Goal: Task Accomplishment & Management: Complete application form

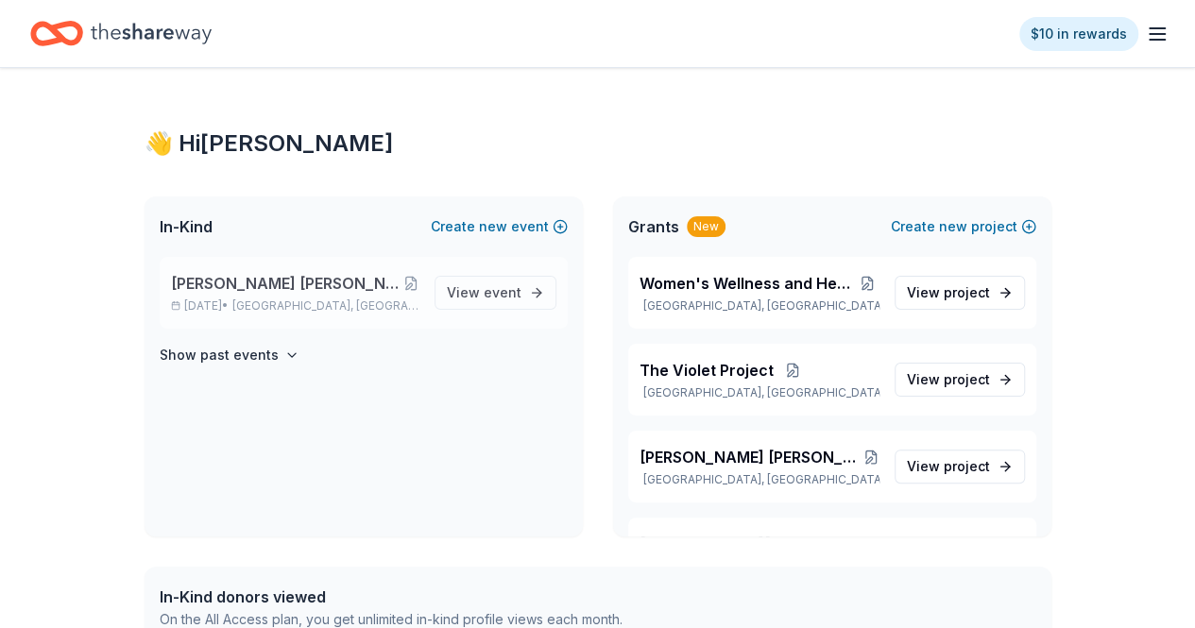
click at [325, 269] on div "[PERSON_NAME] [PERSON_NAME] Children's Center Miracles in Motion 5K [DATE] • [G…" at bounding box center [364, 293] width 408 height 72
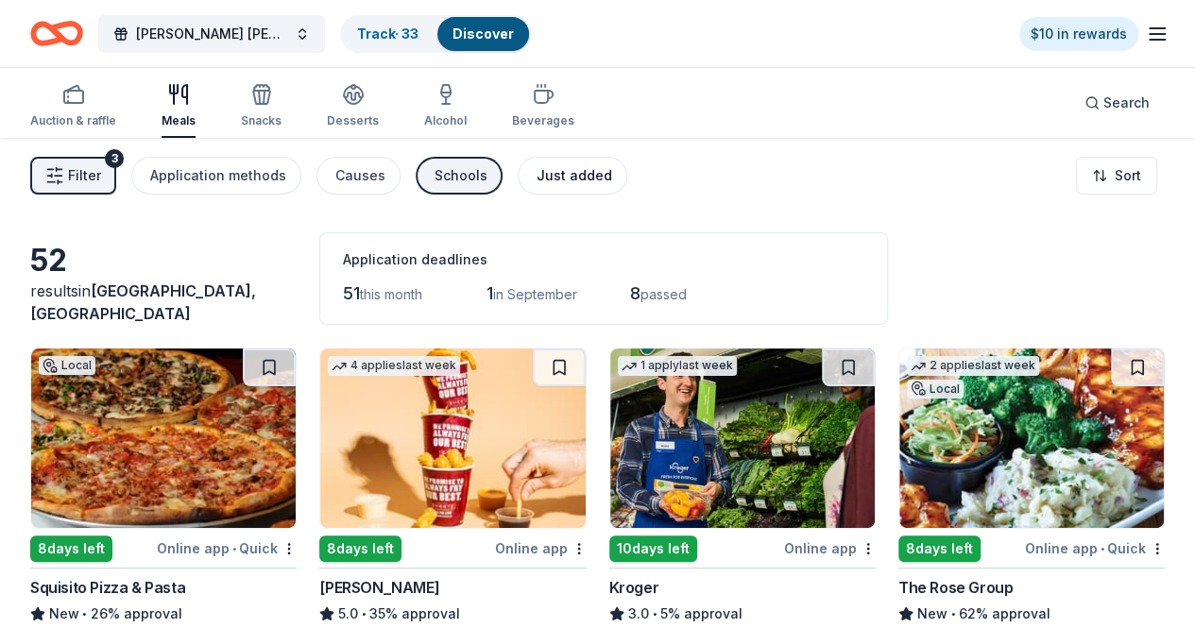
click at [553, 169] on div "Just added" at bounding box center [575, 175] width 76 height 23
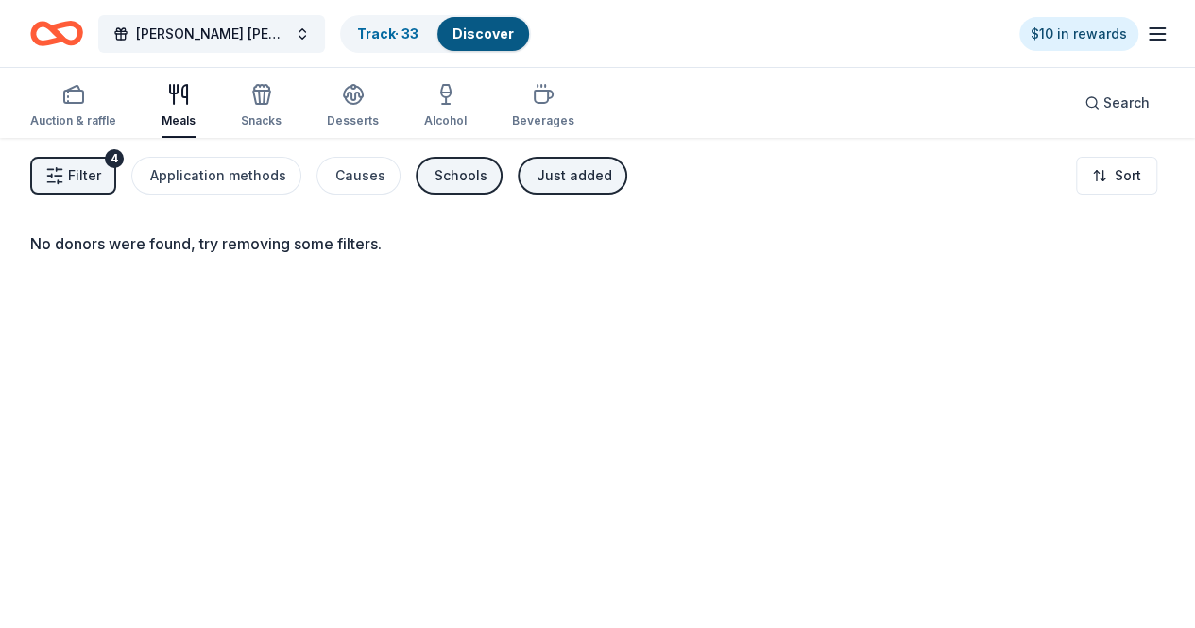
click at [584, 174] on div "Just added" at bounding box center [575, 175] width 76 height 23
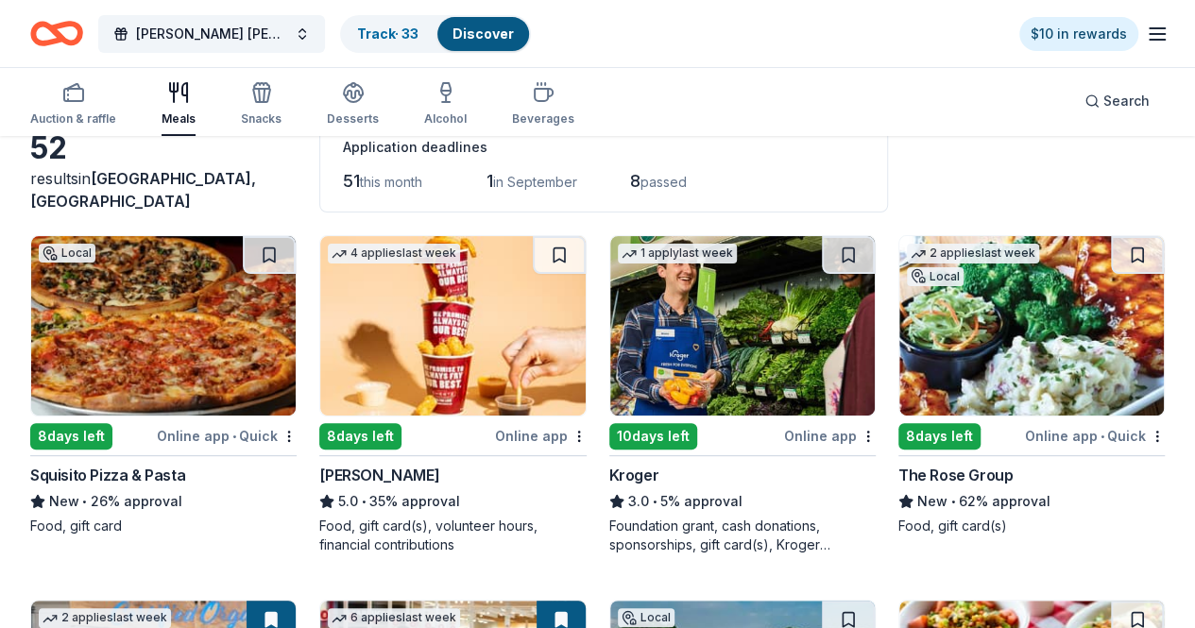
scroll to position [113, 0]
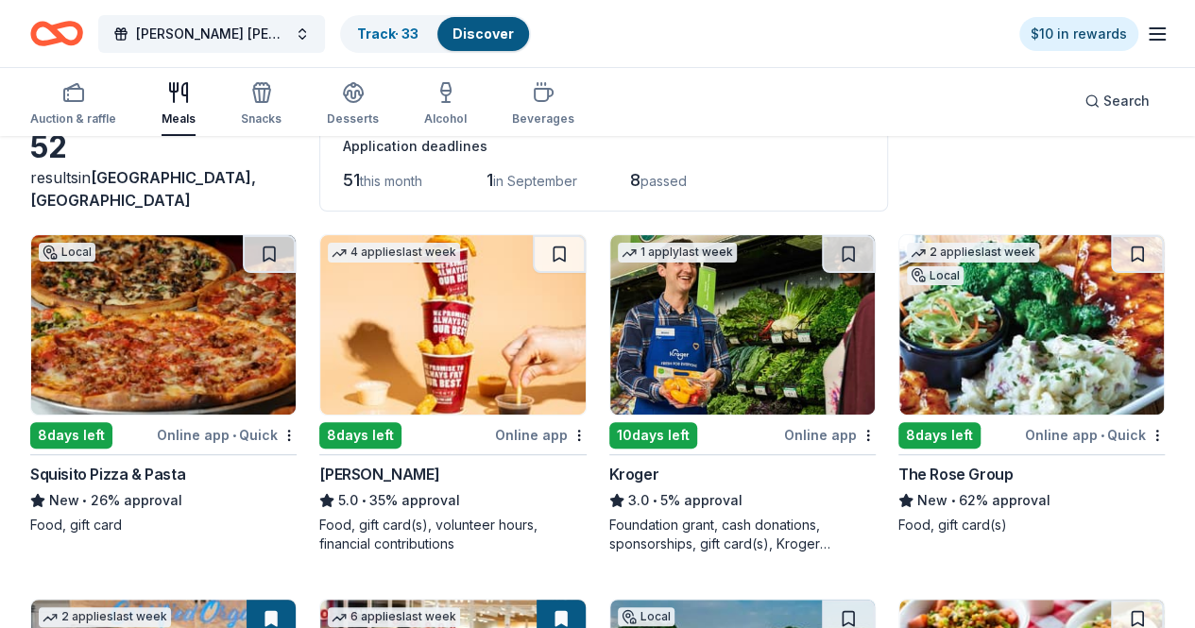
click at [898, 463] on div "The Rose Group" at bounding box center [955, 474] width 114 height 23
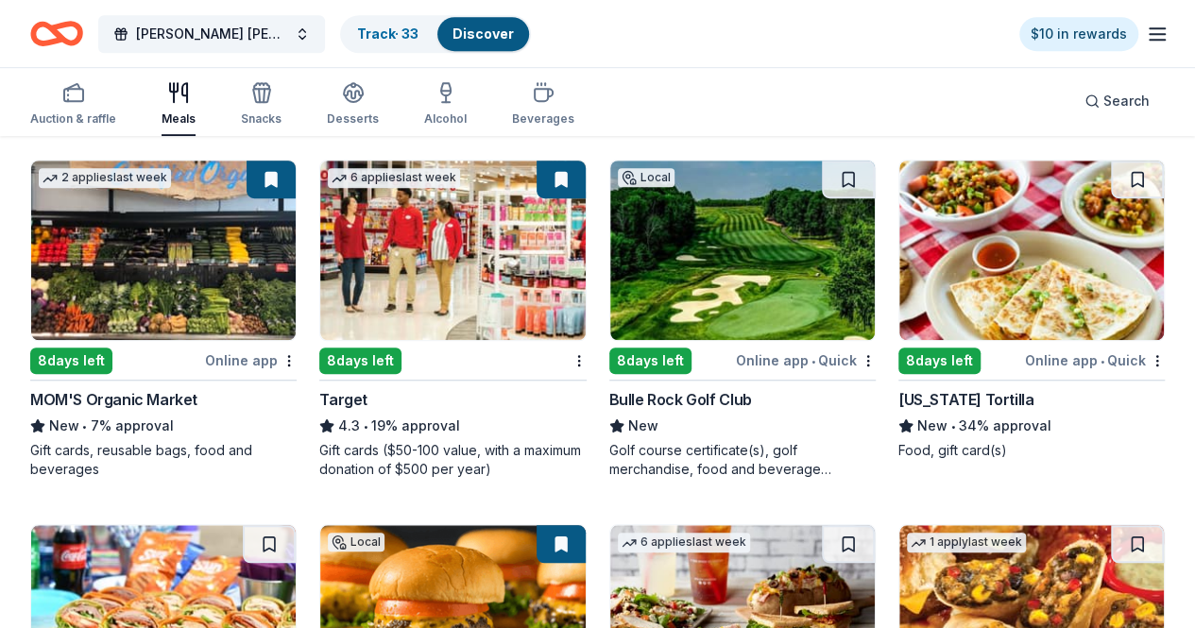
scroll to position [554, 0]
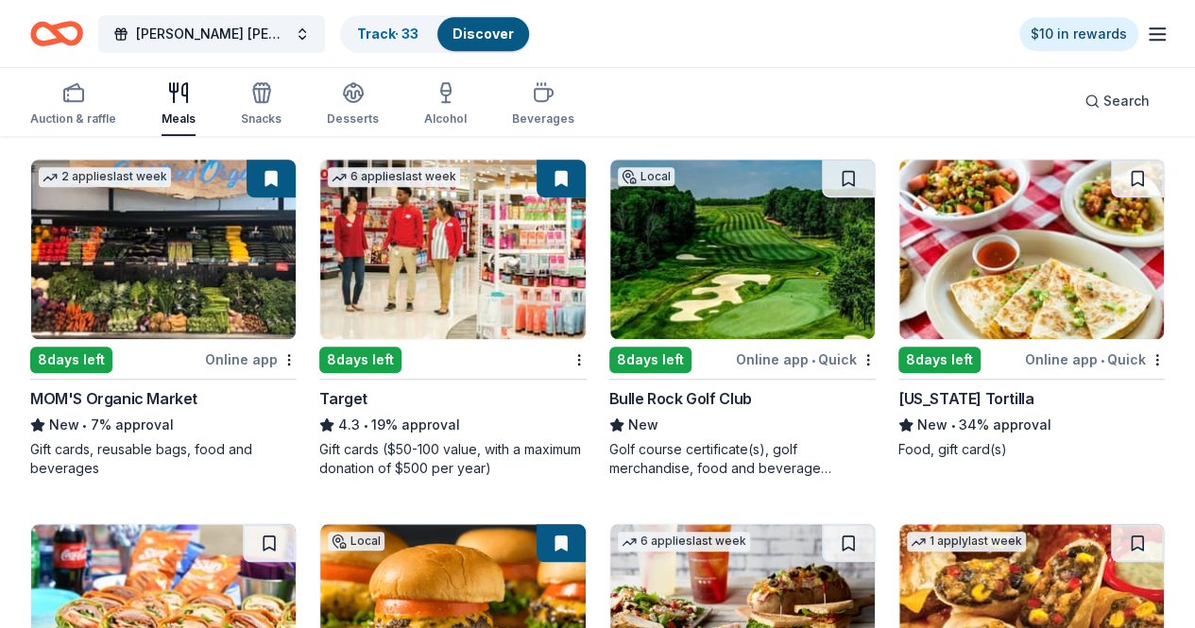
click at [319, 398] on div "Target" at bounding box center [343, 398] width 48 height 23
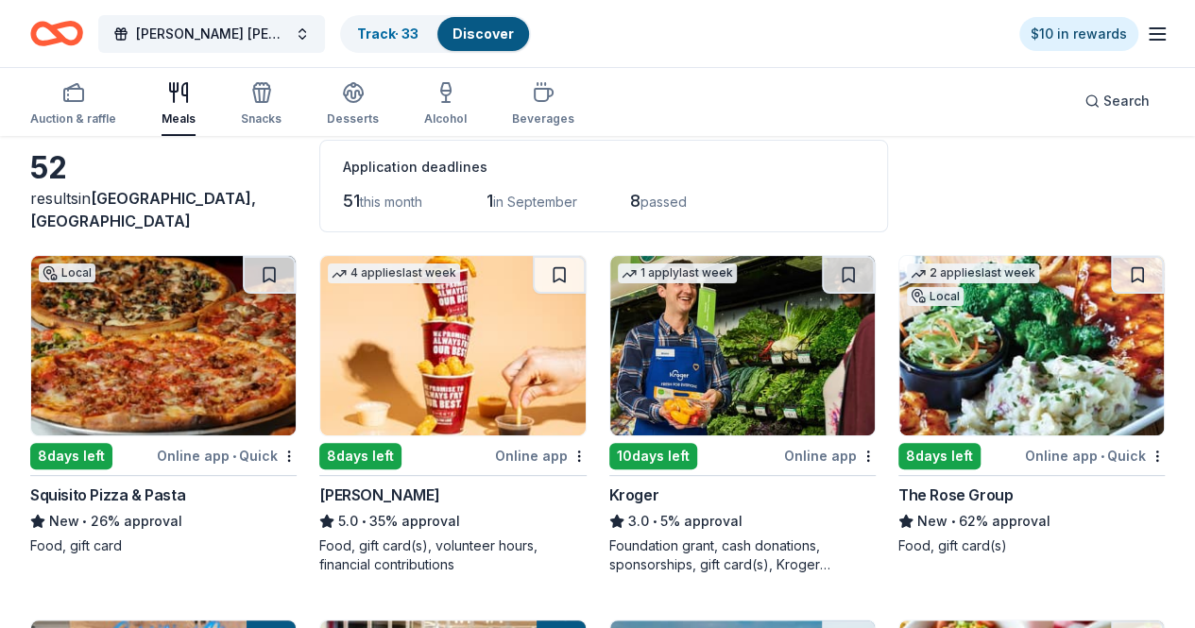
scroll to position [0, 0]
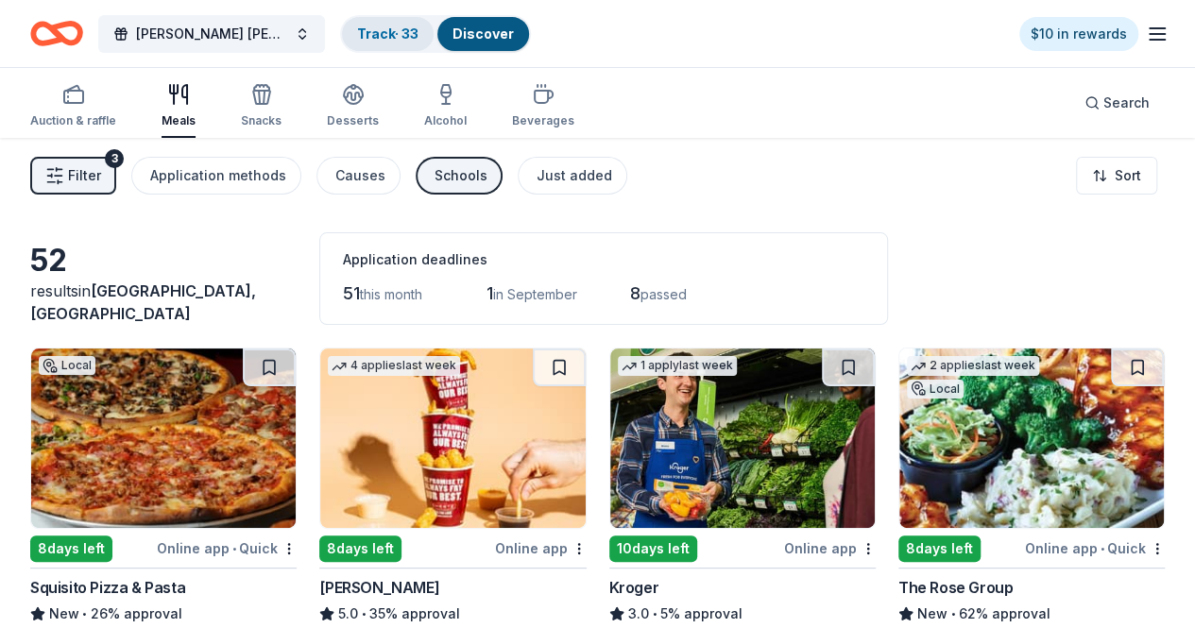
click at [400, 37] on link "Track · 33" at bounding box center [387, 34] width 61 height 16
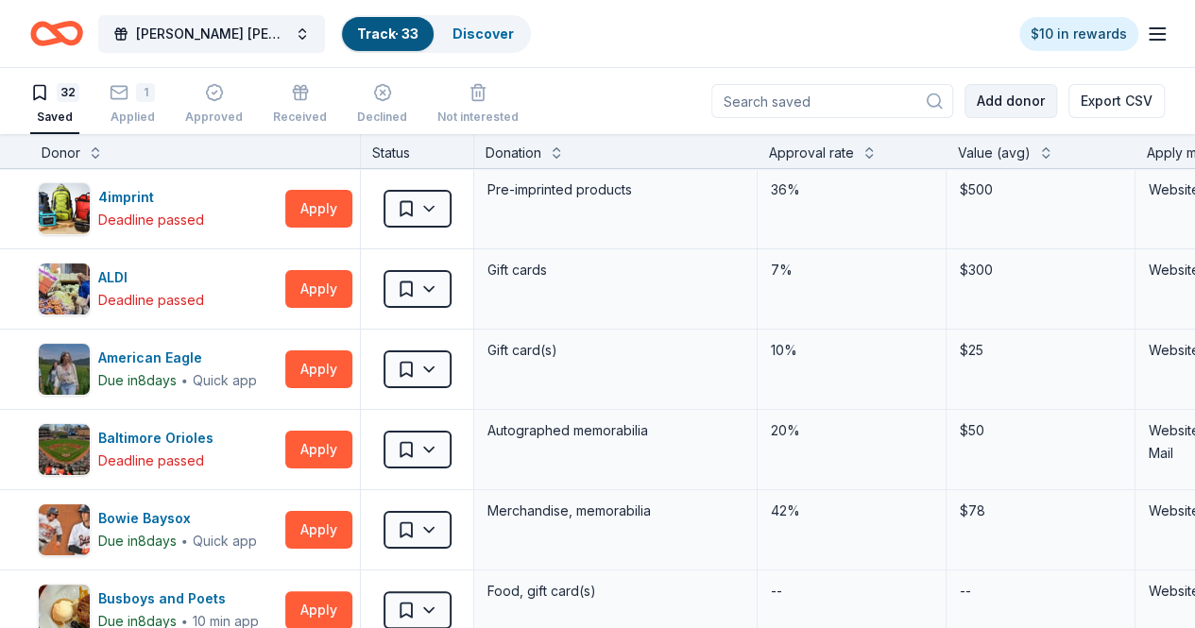
click at [1014, 111] on button "Add donor" at bounding box center [1010, 101] width 93 height 34
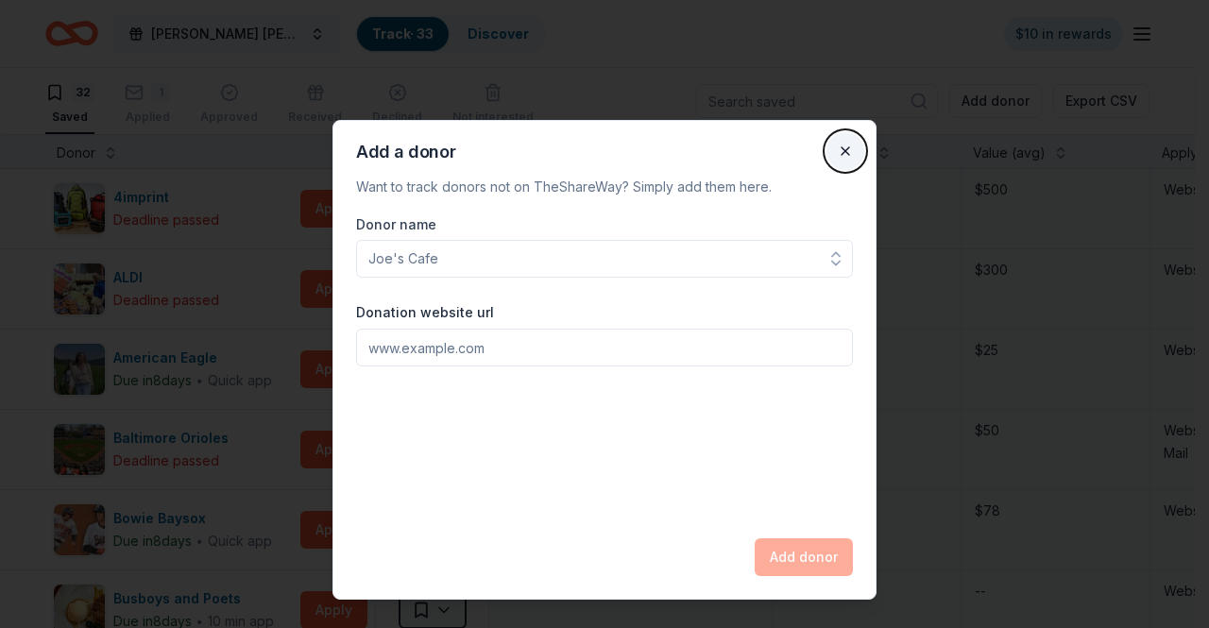
click at [855, 146] on button "Close" at bounding box center [845, 151] width 38 height 38
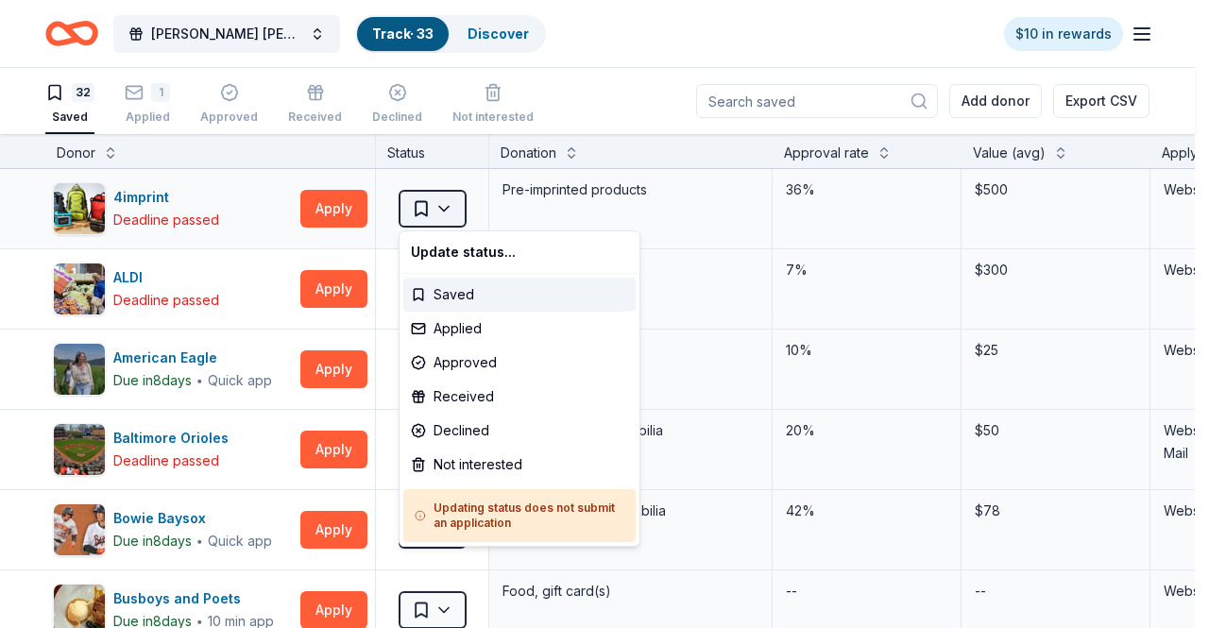
click at [457, 213] on html "[PERSON_NAME] [PERSON_NAME] Children's Center Miracles in Motion 5K Track · 33 …" at bounding box center [604, 314] width 1209 height 628
click at [448, 451] on div "Not interested" at bounding box center [519, 465] width 232 height 34
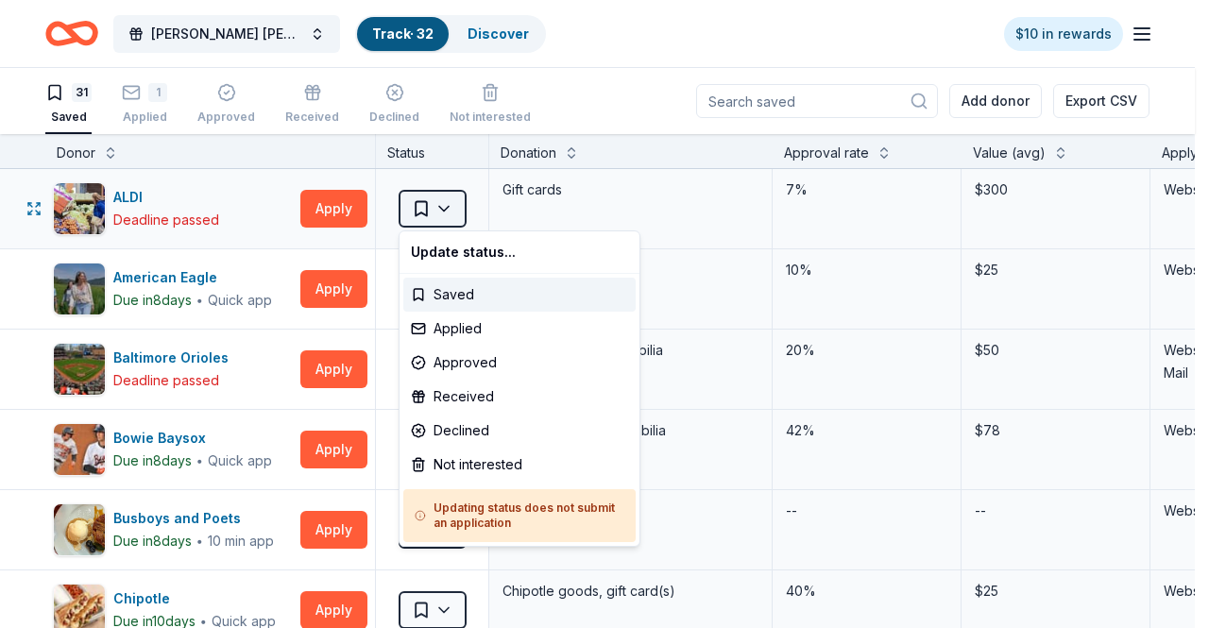
click at [446, 209] on html "[PERSON_NAME] [PERSON_NAME] Children's Center Miracles in Motion 5K Track · 32 …" at bounding box center [604, 314] width 1209 height 628
click at [483, 458] on div "Not interested" at bounding box center [519, 465] width 232 height 34
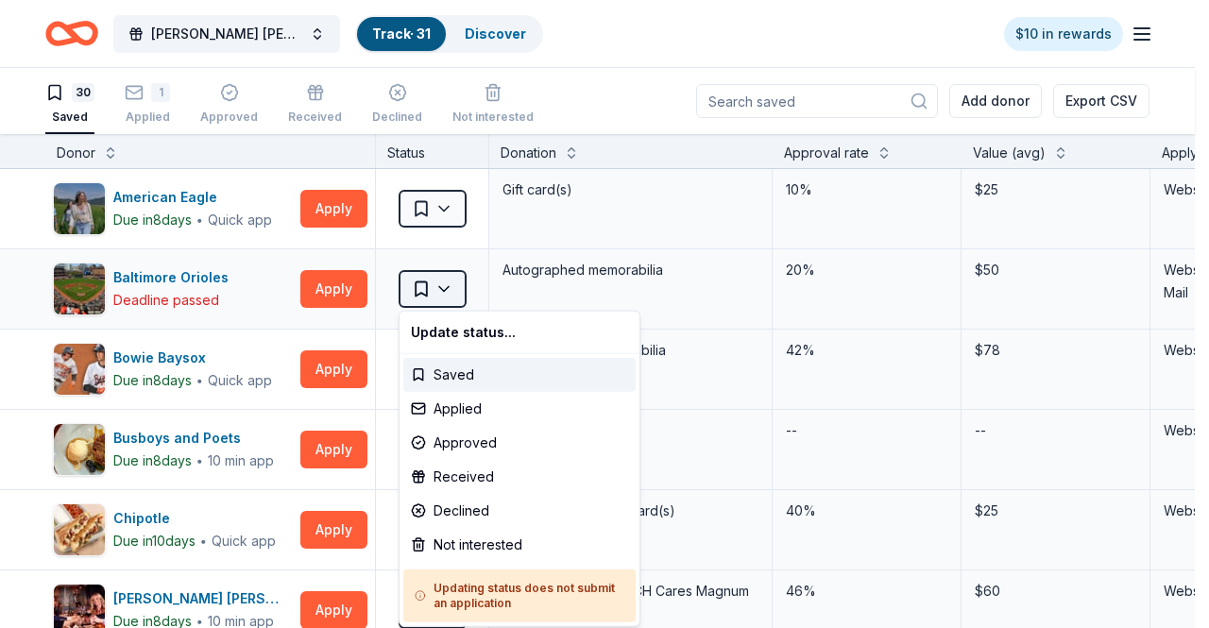
click at [455, 278] on html "[PERSON_NAME] [PERSON_NAME] Children's Center Miracles in Motion 5K Track · 31 …" at bounding box center [604, 314] width 1209 height 628
click at [476, 552] on div "Not interested" at bounding box center [519, 545] width 232 height 34
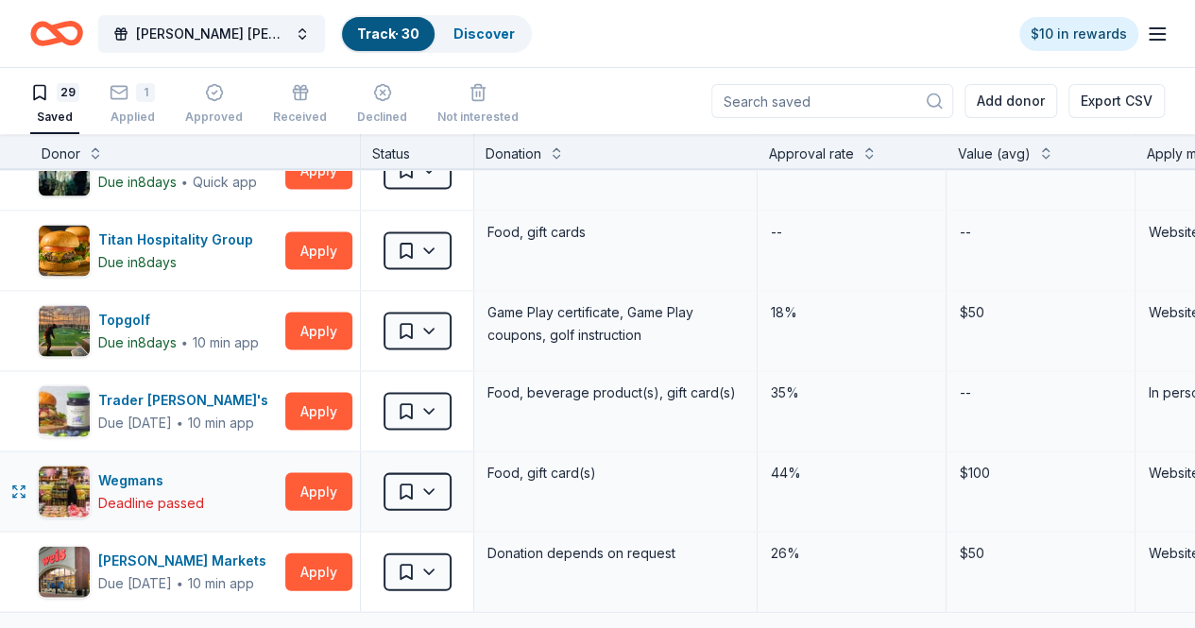
scroll to position [2242, 0]
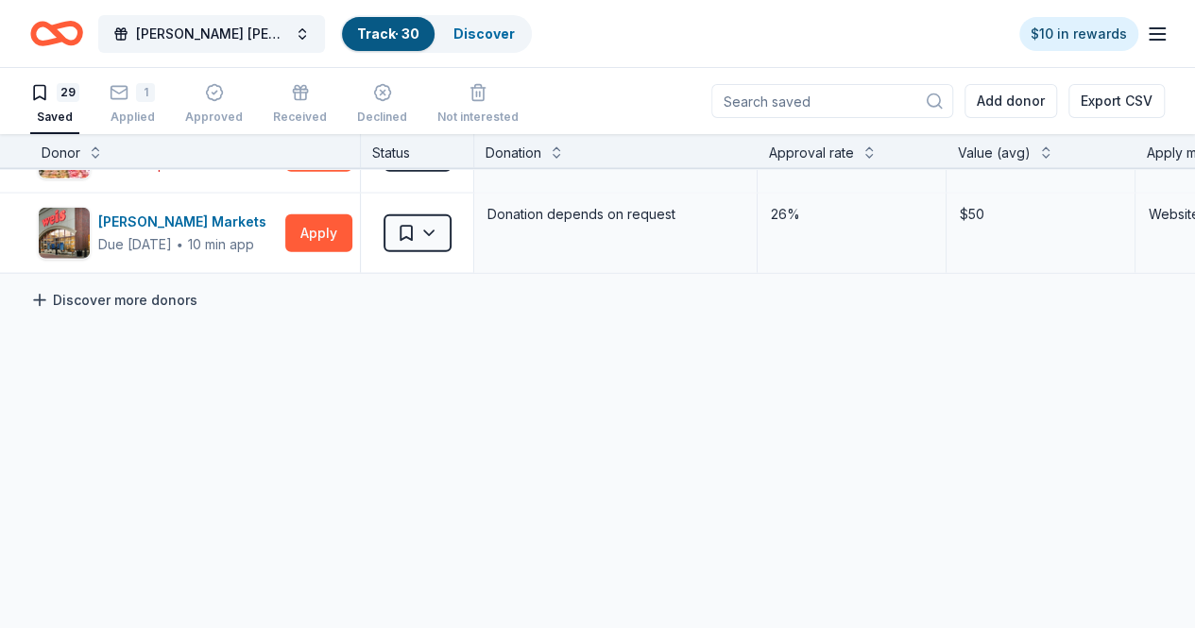
click at [197, 289] on link "Discover more donors" at bounding box center [113, 300] width 167 height 23
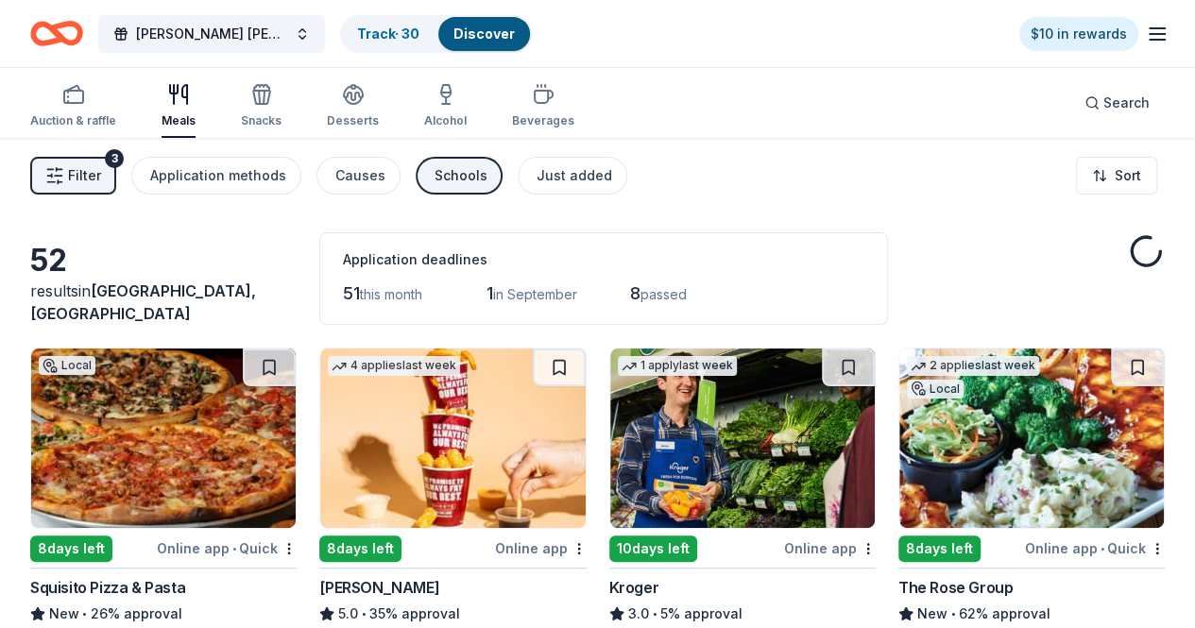
click at [176, 280] on div "52" at bounding box center [163, 261] width 266 height 38
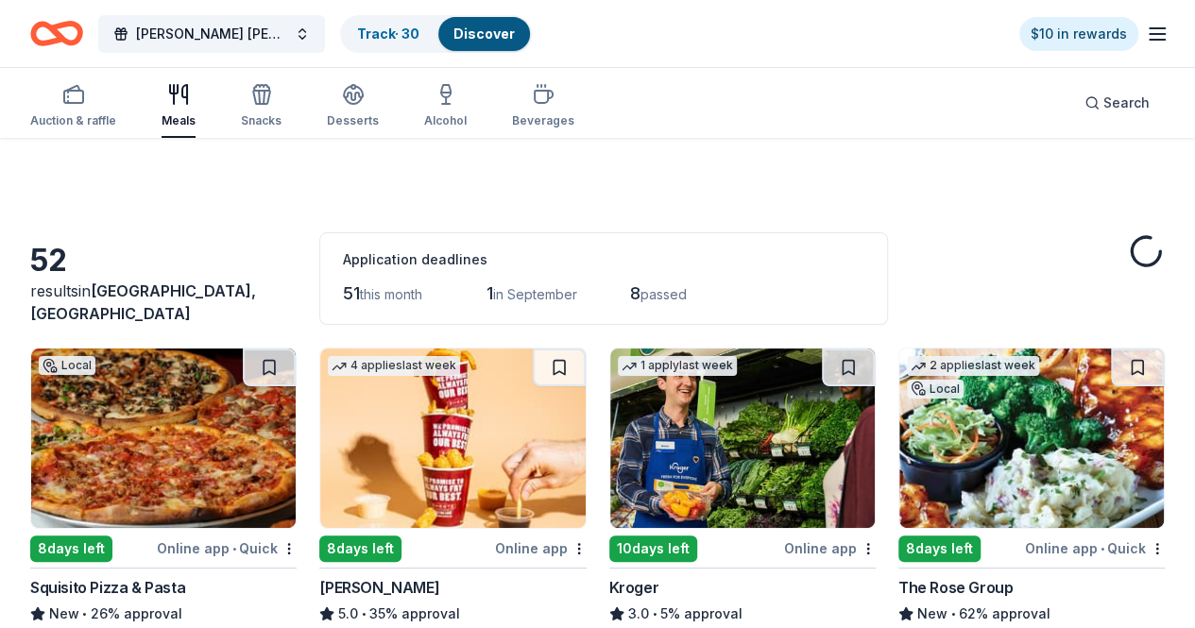
scroll to position [184, 0]
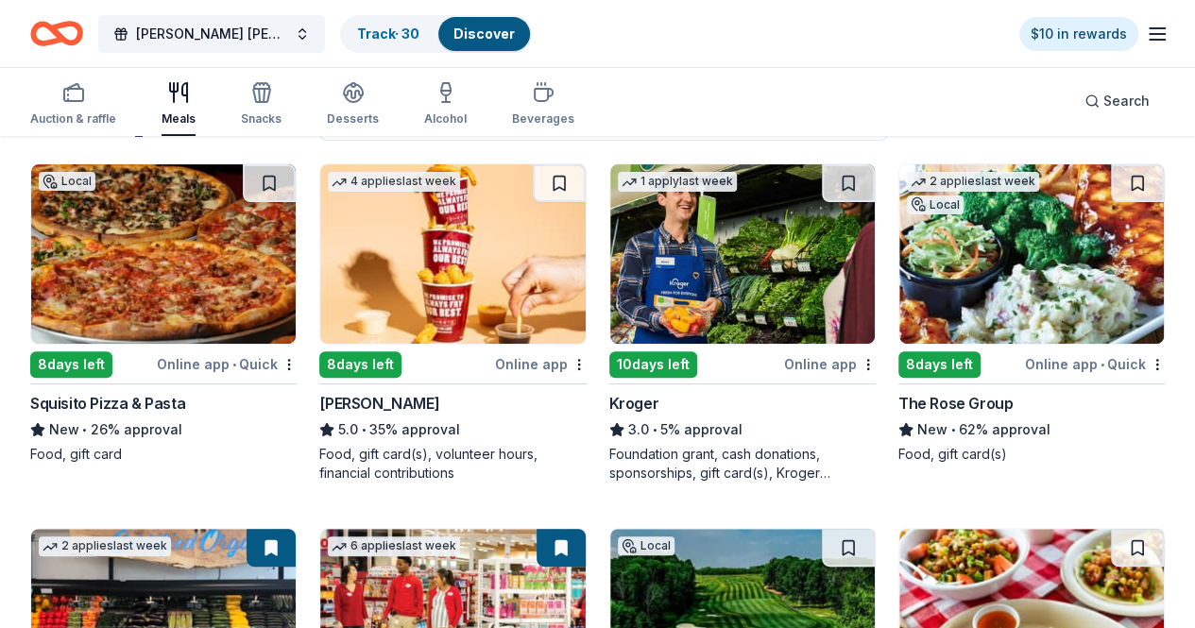
click at [1111, 181] on button at bounding box center [1137, 183] width 53 height 38
click at [296, 529] on button at bounding box center [271, 548] width 49 height 38
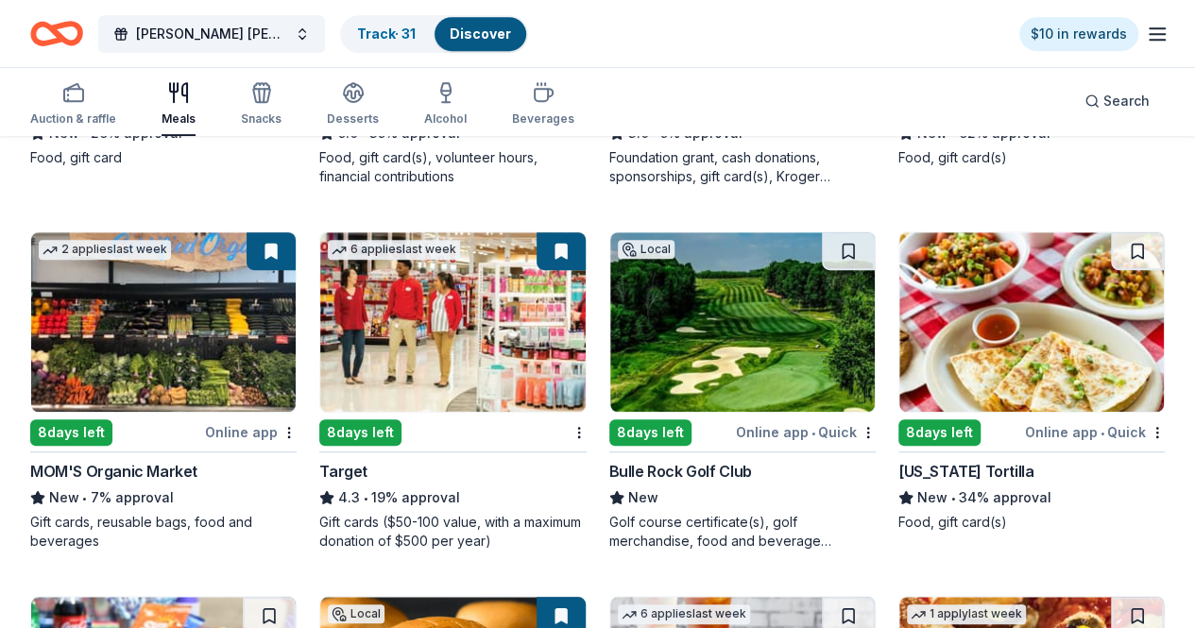
scroll to position [480, 0]
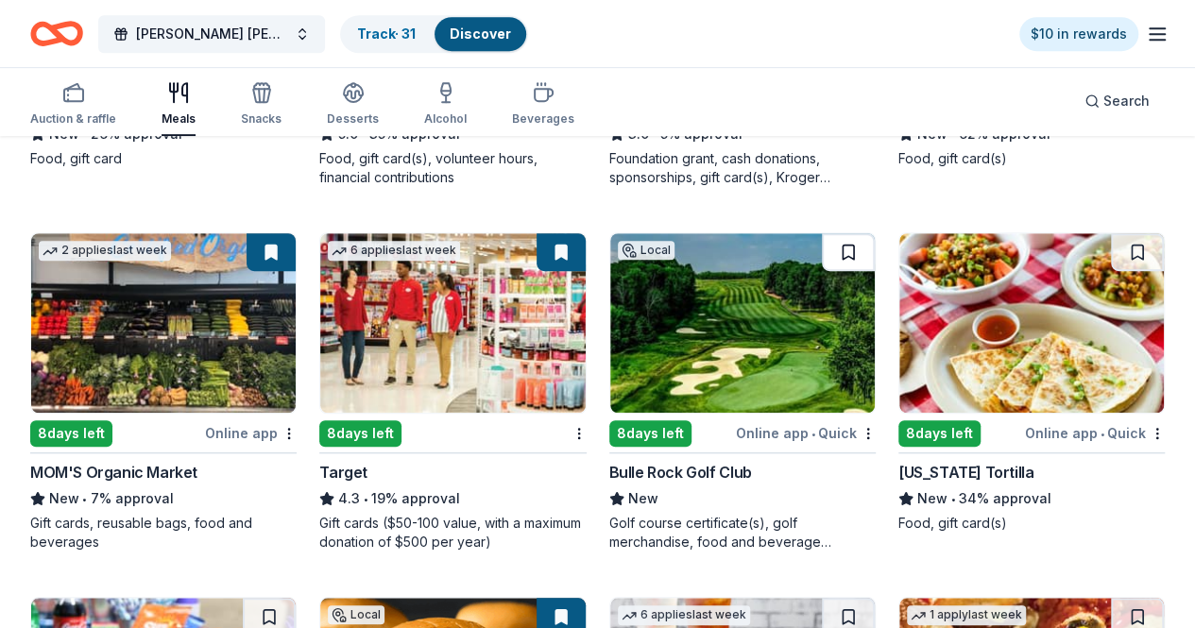
click at [822, 243] on button at bounding box center [848, 252] width 53 height 38
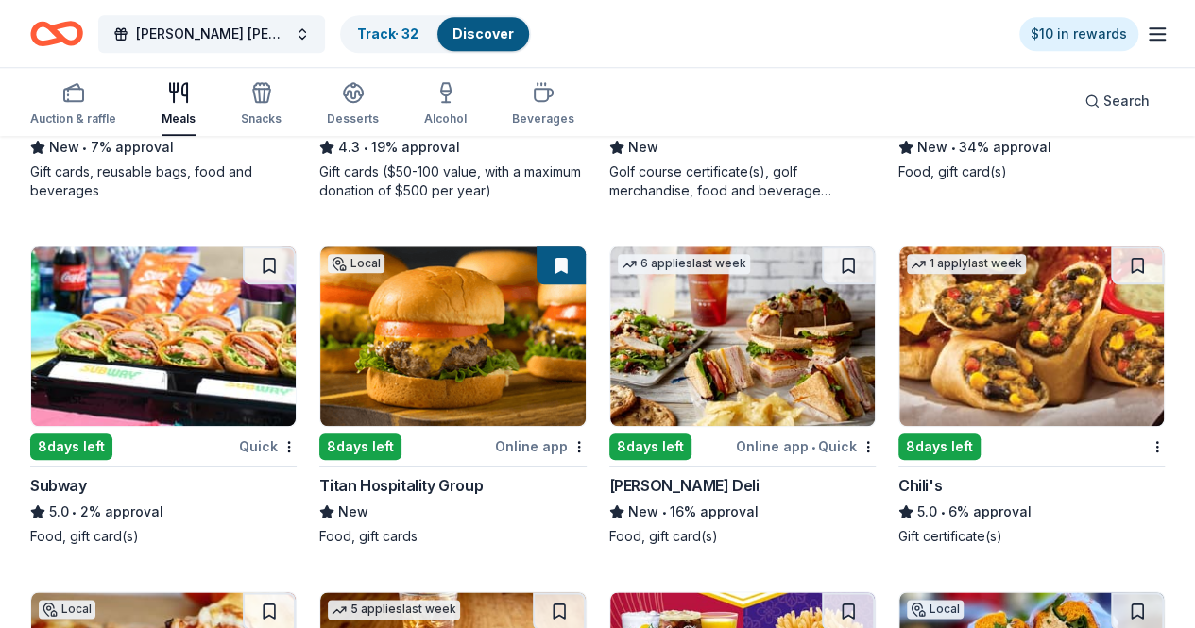
scroll to position [832, 0]
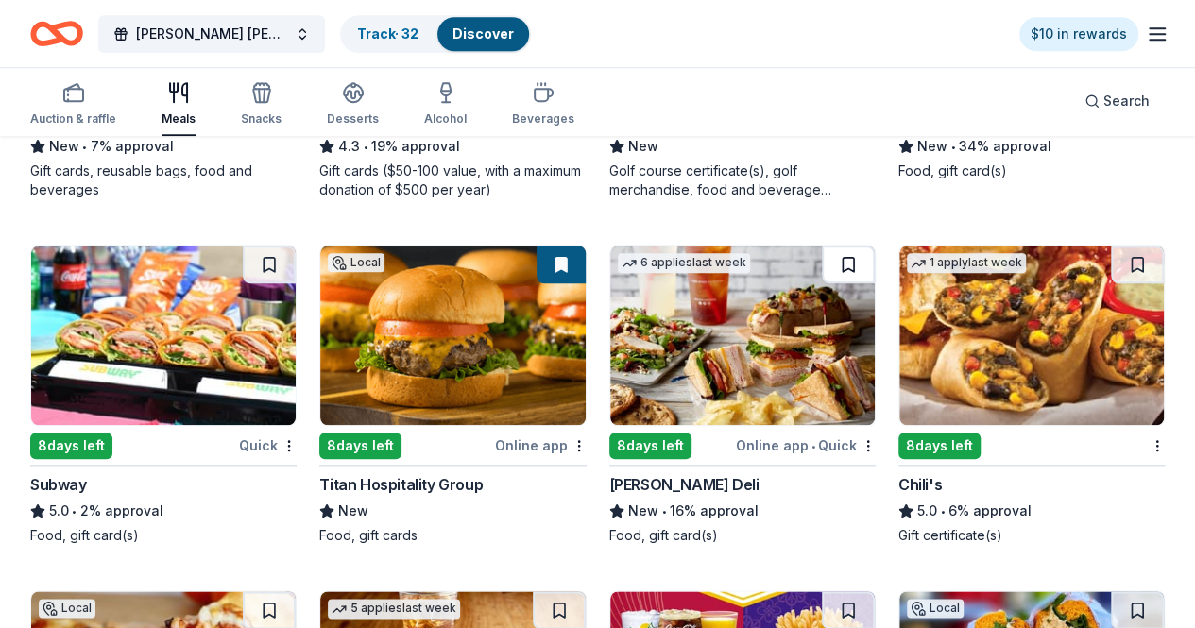
click at [822, 270] on button at bounding box center [848, 265] width 53 height 38
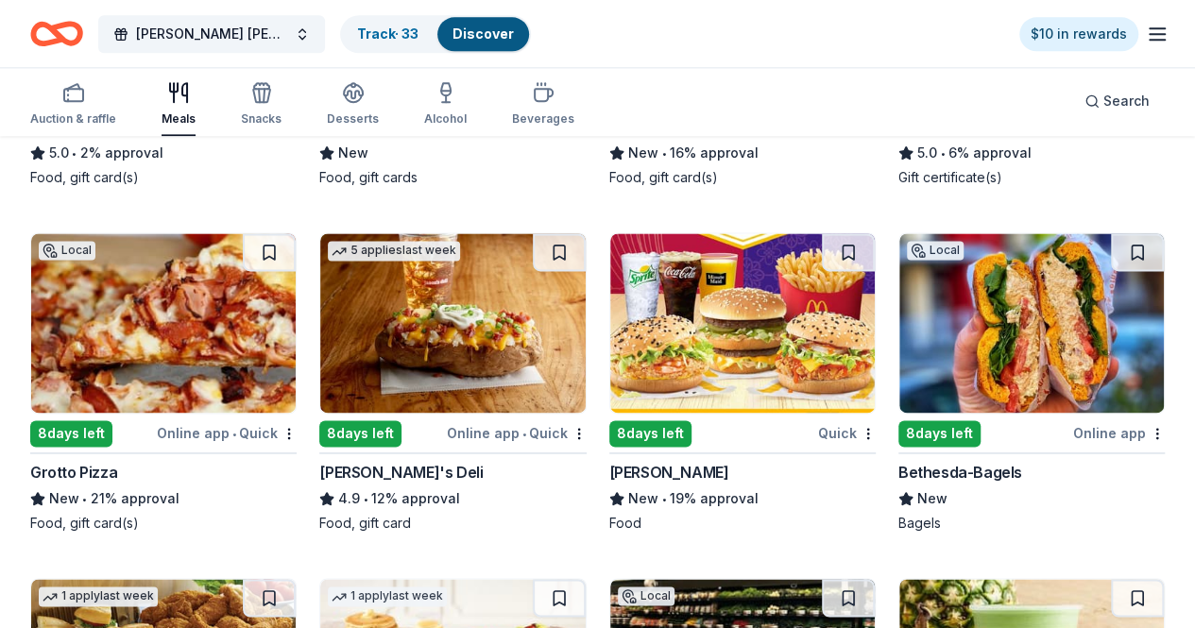
scroll to position [1201, 0]
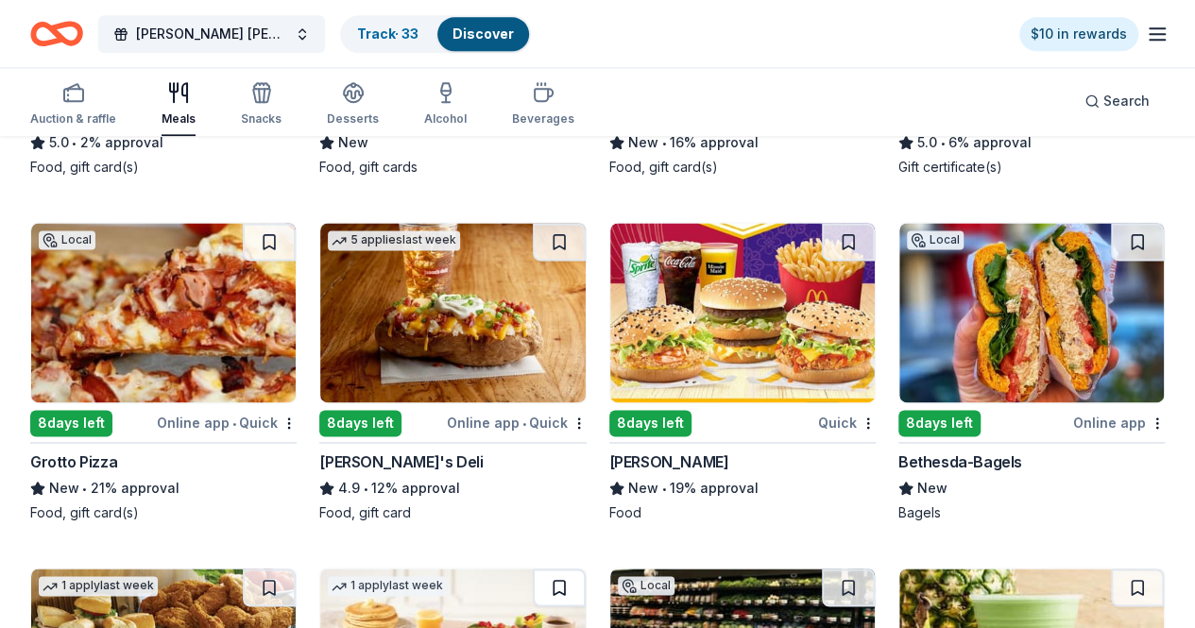
click at [586, 569] on button at bounding box center [559, 588] width 53 height 38
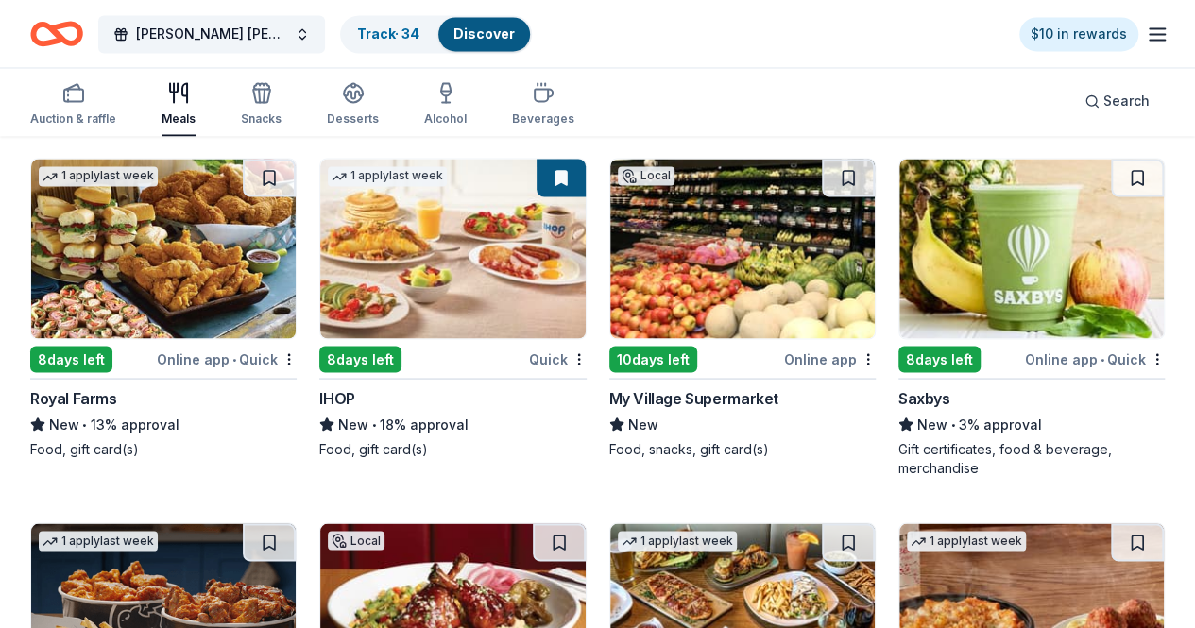
scroll to position [1610, 0]
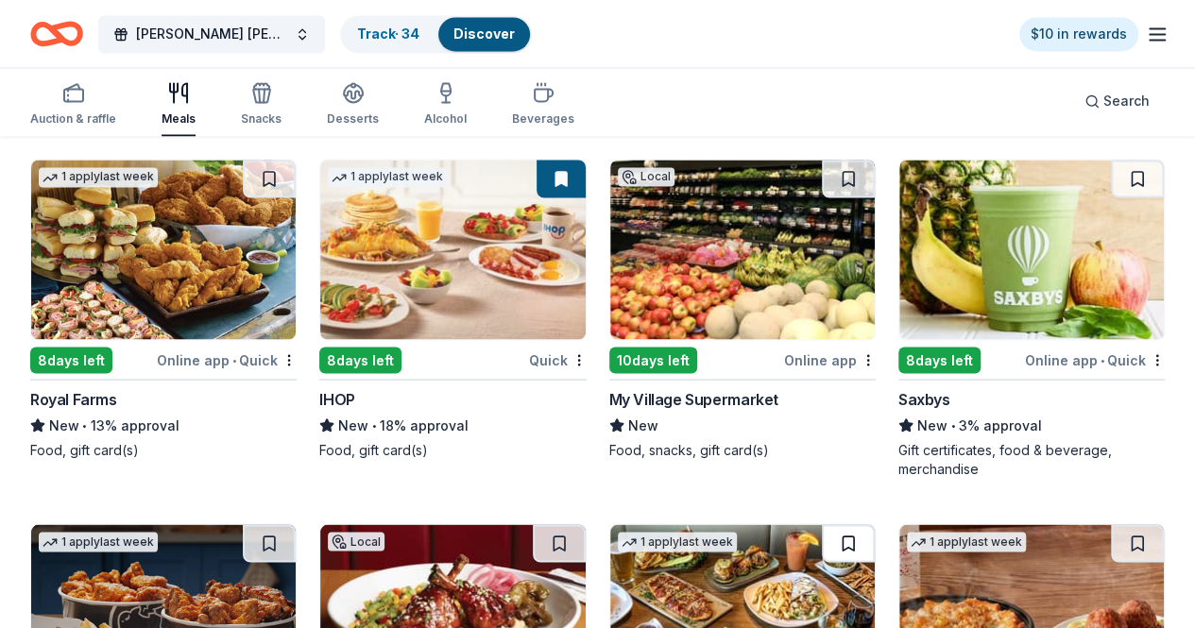
click at [822, 524] on button at bounding box center [848, 543] width 53 height 38
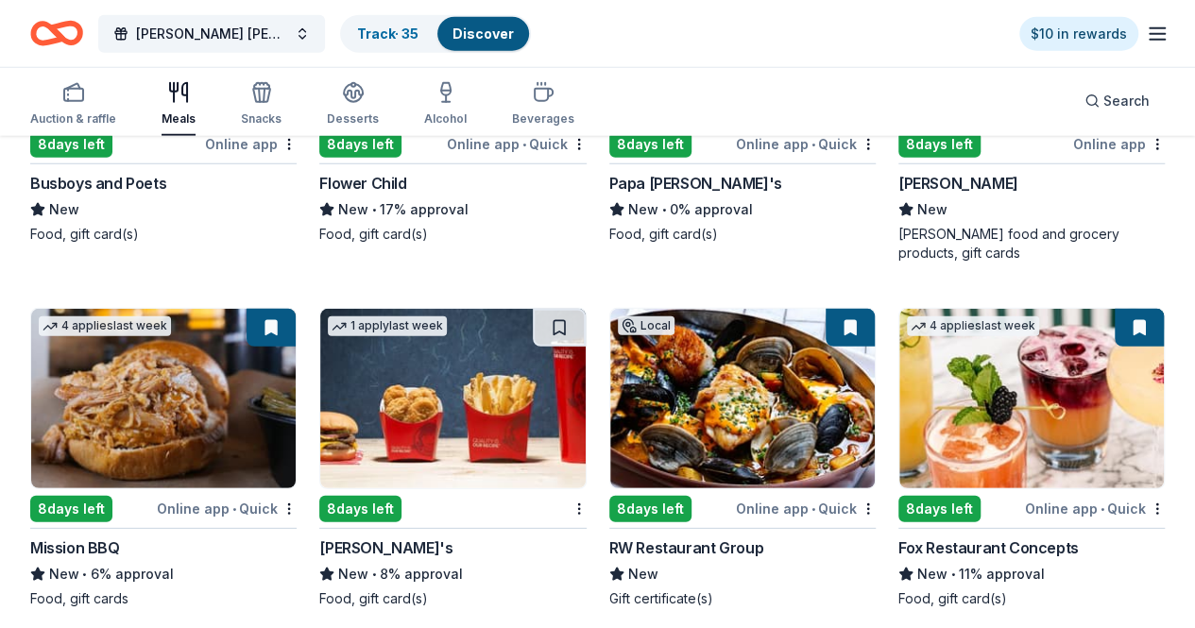
scroll to position [2537, 0]
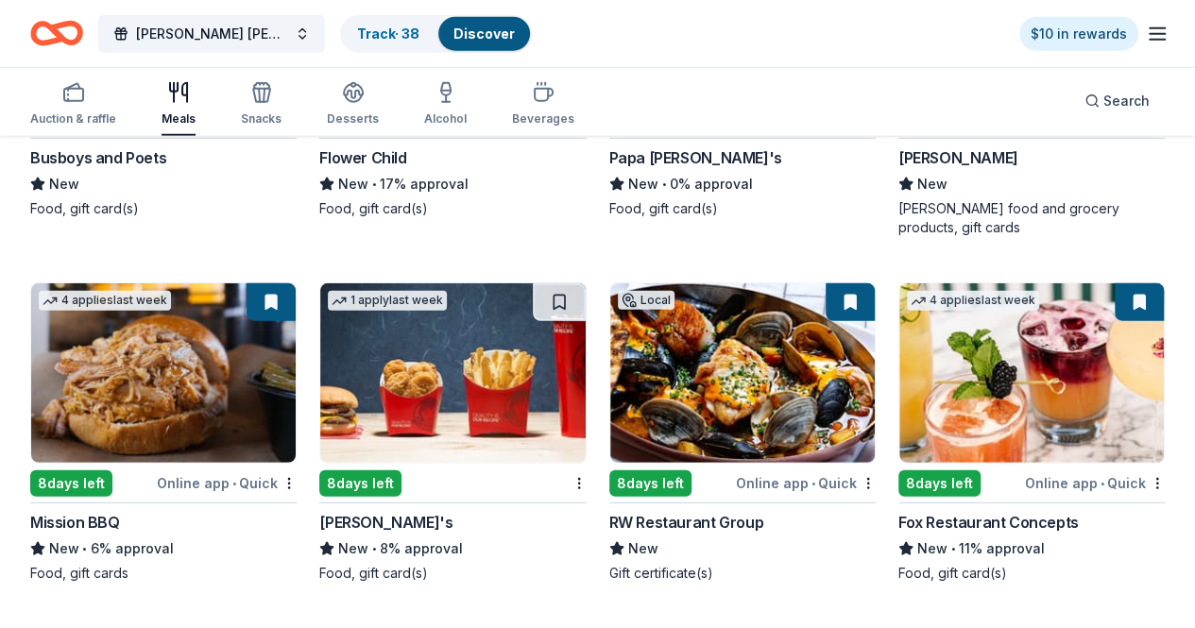
scroll to position [2560, 0]
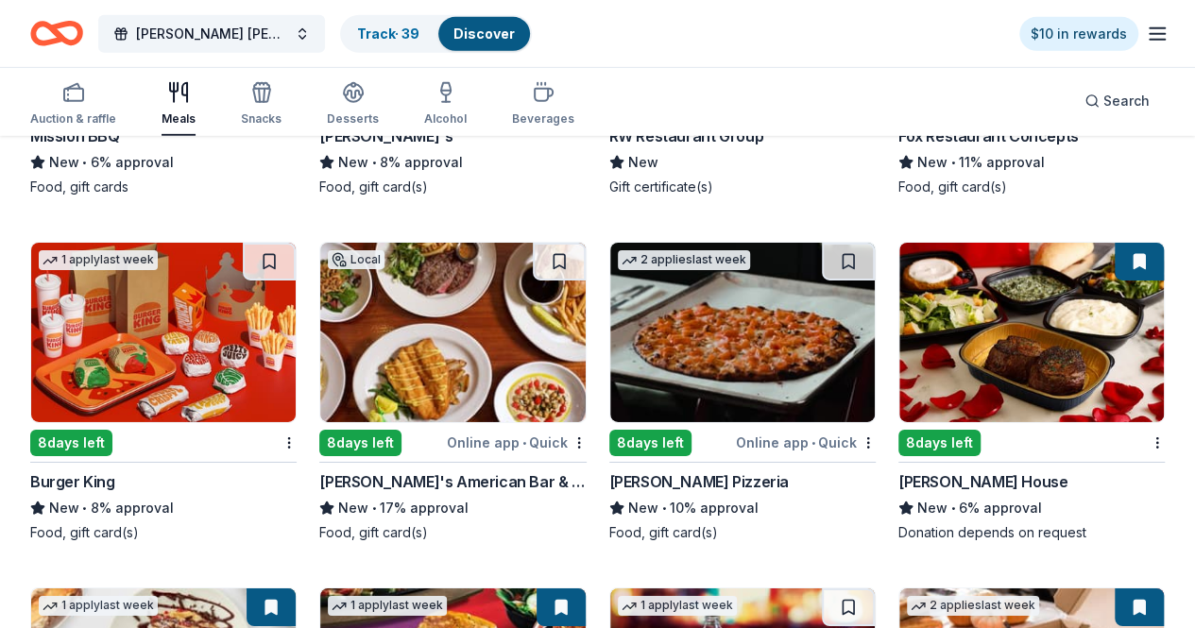
scroll to position [2949, 0]
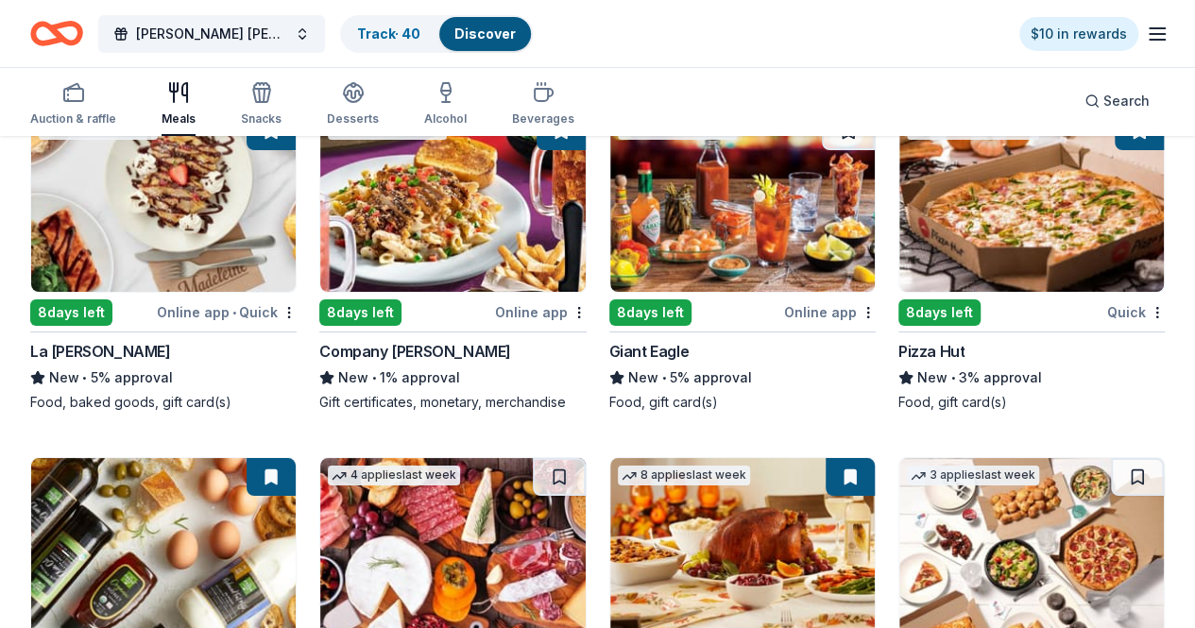
scroll to position [3416, 0]
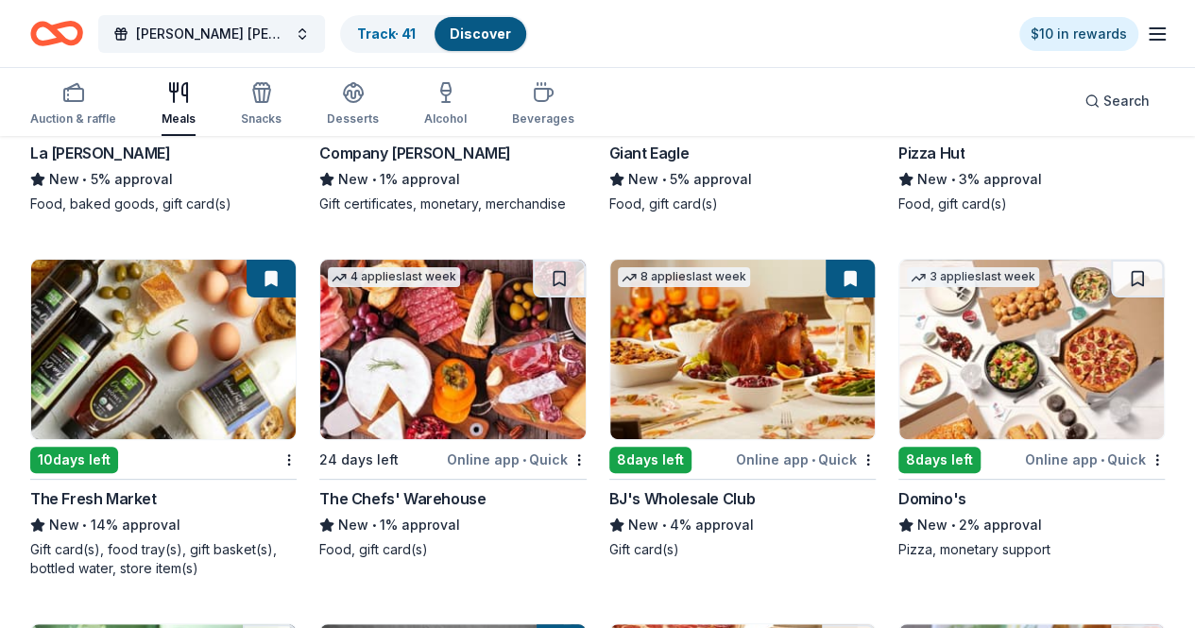
scroll to position [3623, 0]
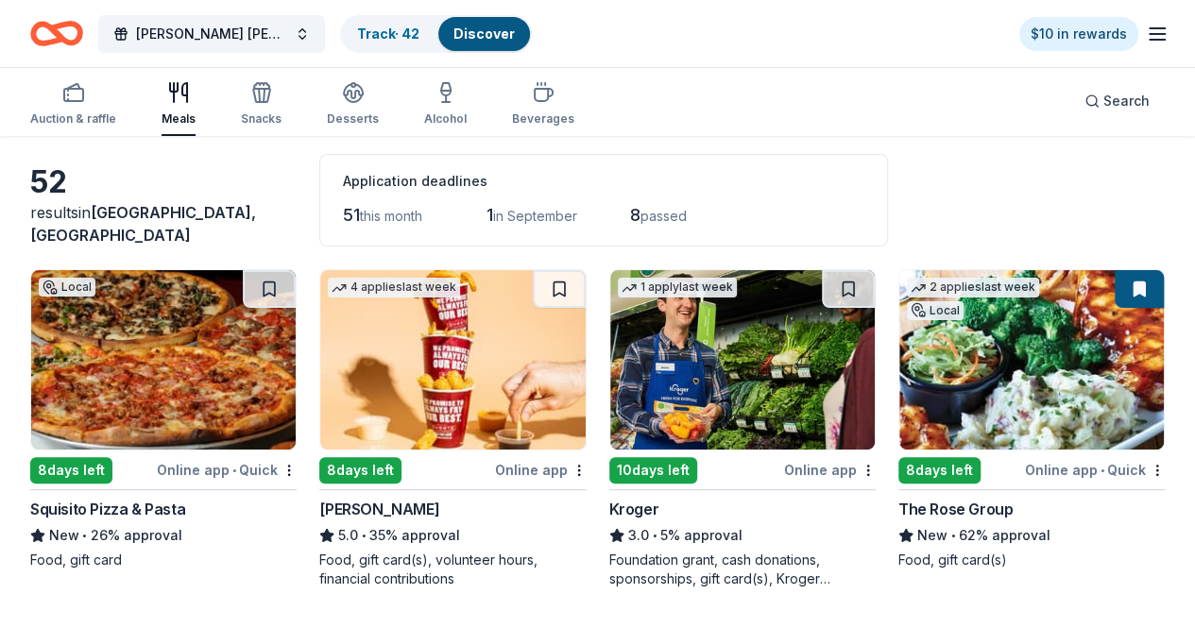
scroll to position [0, 0]
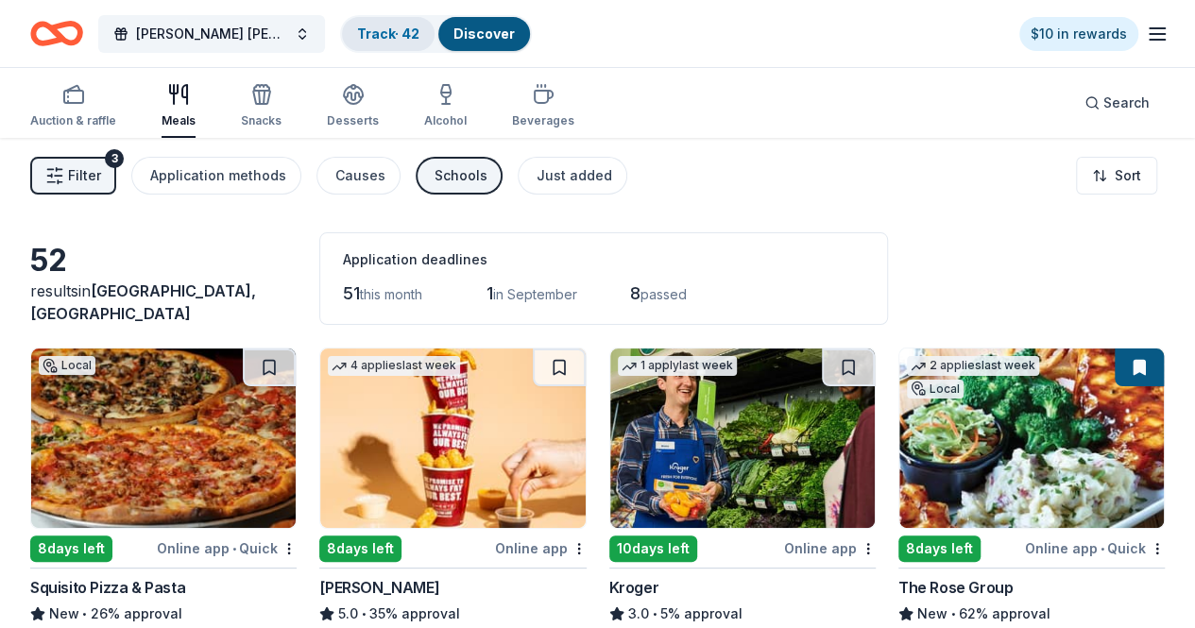
click at [405, 19] on div "Track · 42" at bounding box center [388, 34] width 93 height 34
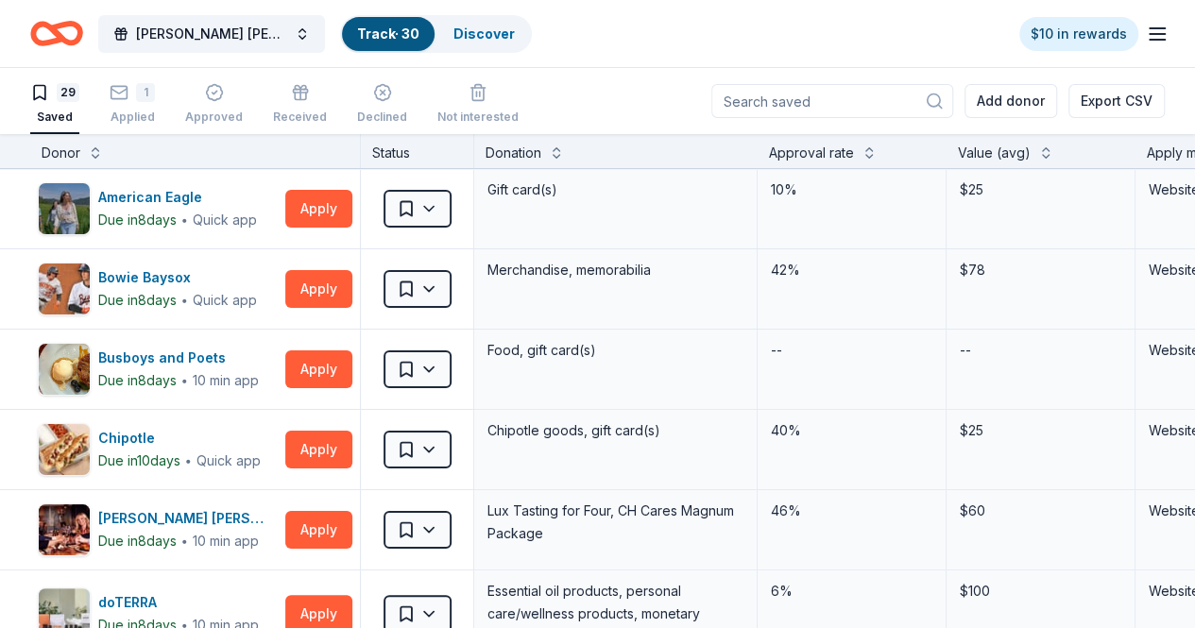
click at [434, 17] on div "Track · 30" at bounding box center [388, 34] width 93 height 34
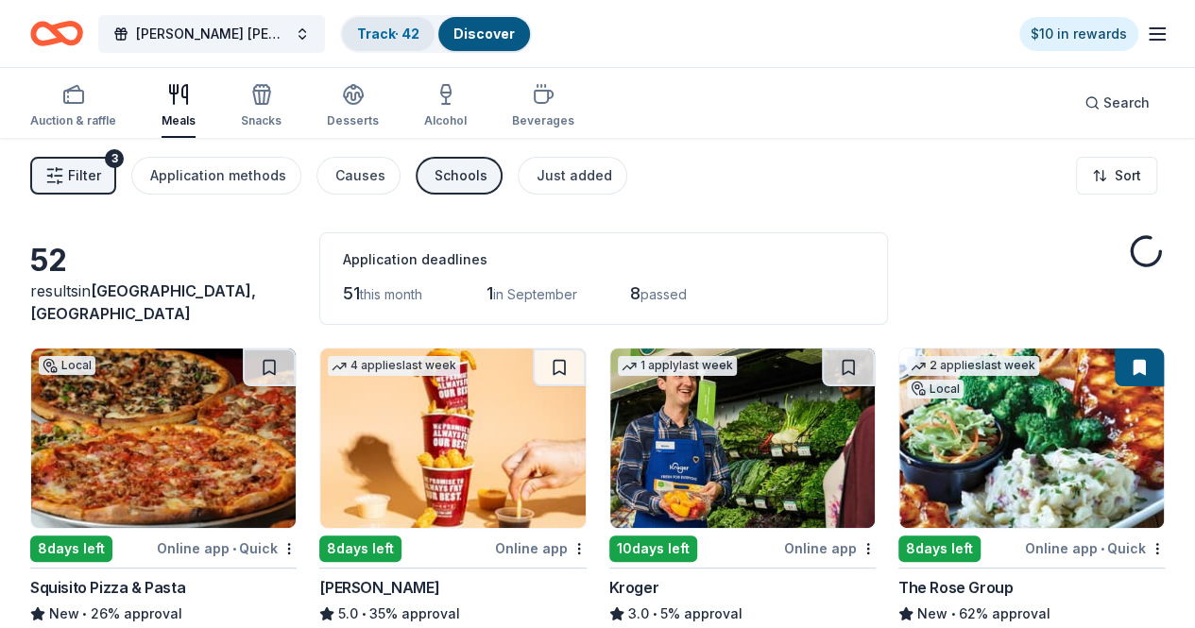
click at [402, 40] on link "Track · 42" at bounding box center [388, 34] width 62 height 16
click at [396, 44] on div "Track · 42" at bounding box center [388, 34] width 93 height 34
click at [421, 45] on div "Track · 42" at bounding box center [388, 34] width 93 height 34
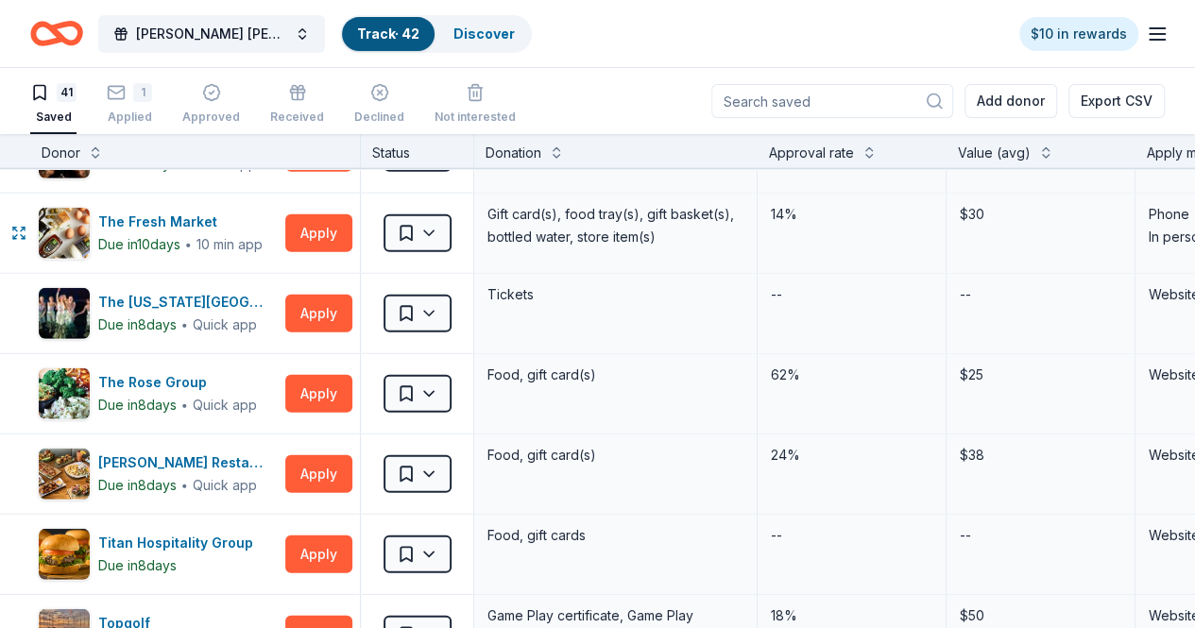
scroll to position [2565, 0]
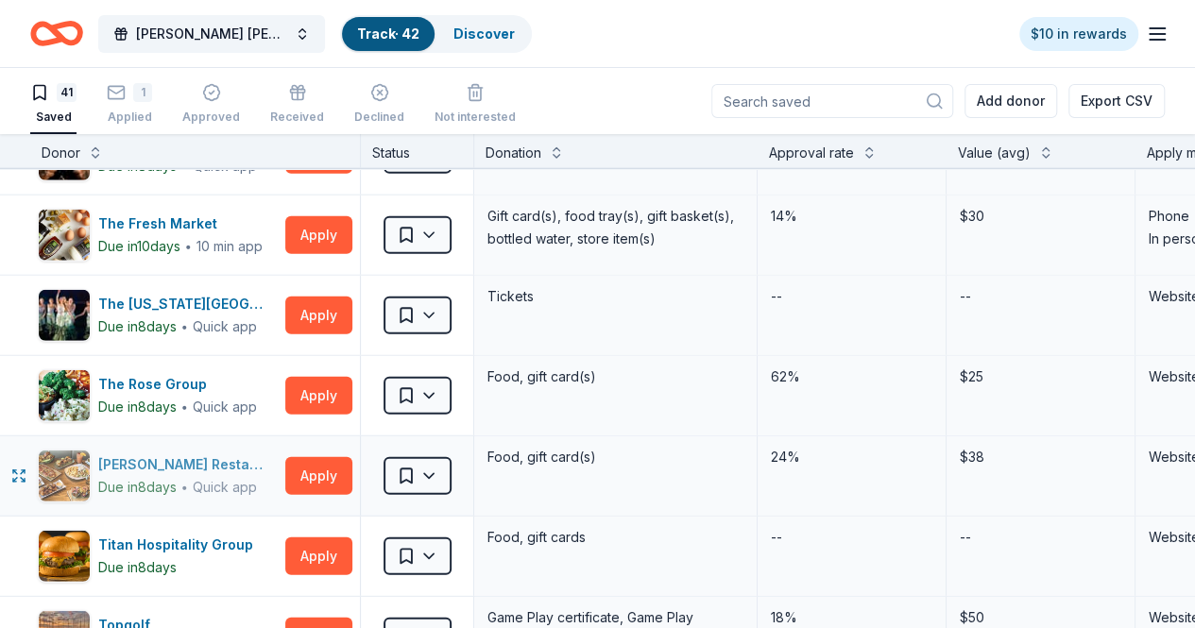
click at [219, 454] on div "[PERSON_NAME] Restaurants" at bounding box center [187, 464] width 179 height 23
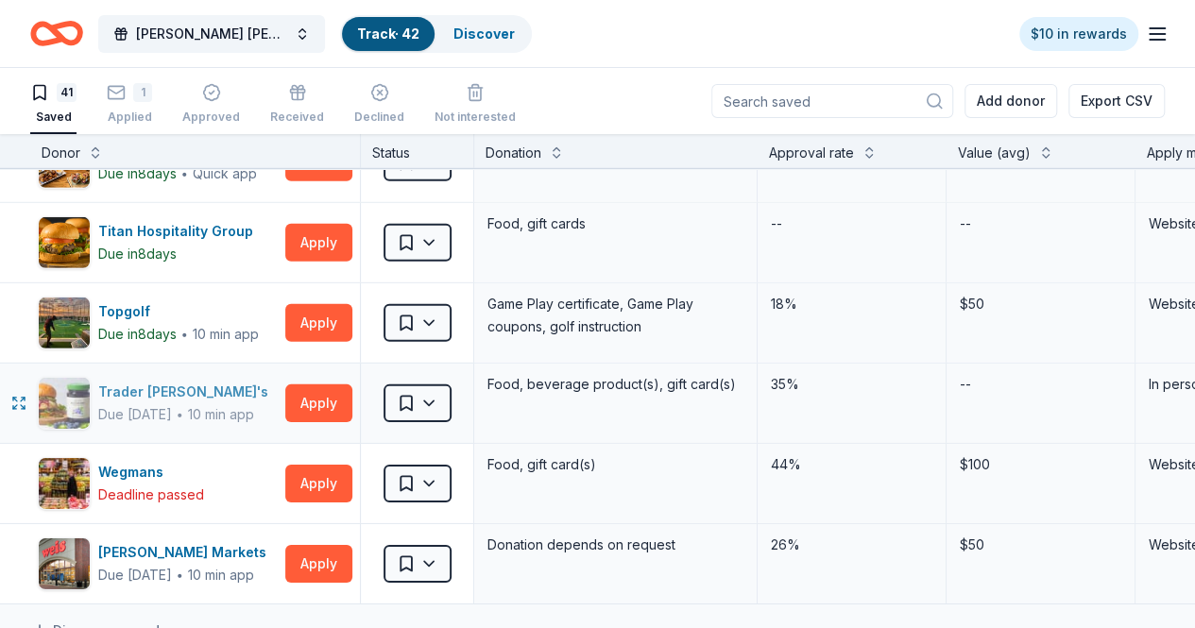
scroll to position [2878, 0]
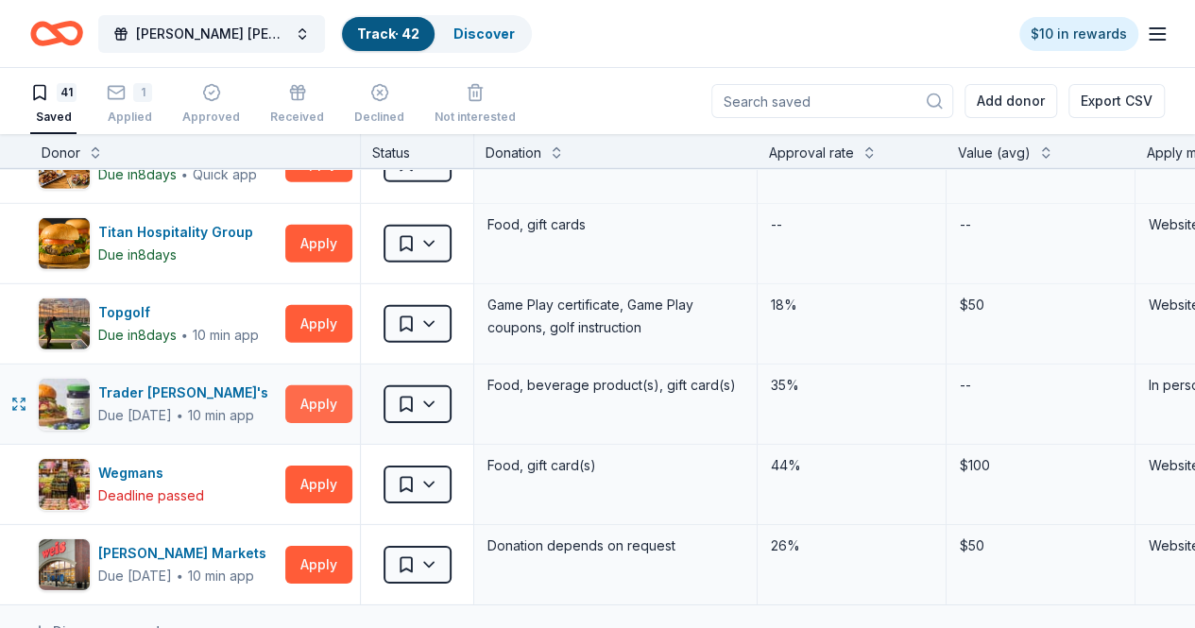
click at [332, 385] on button "Apply" at bounding box center [318, 404] width 67 height 38
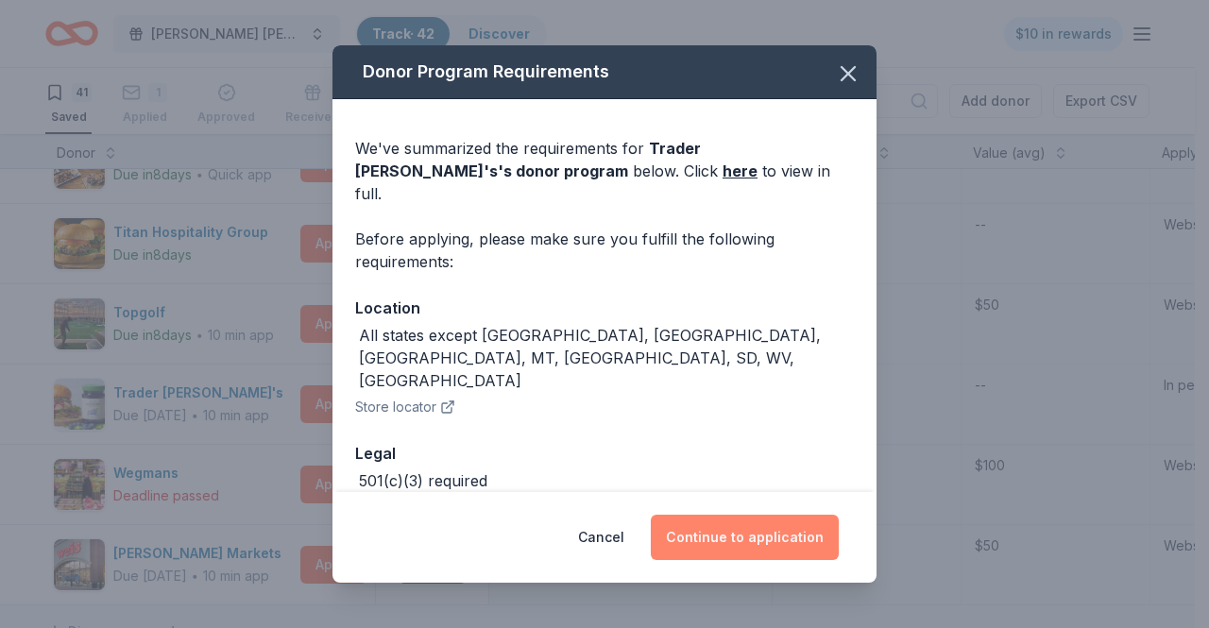
click at [741, 535] on button "Continue to application" at bounding box center [745, 537] width 188 height 45
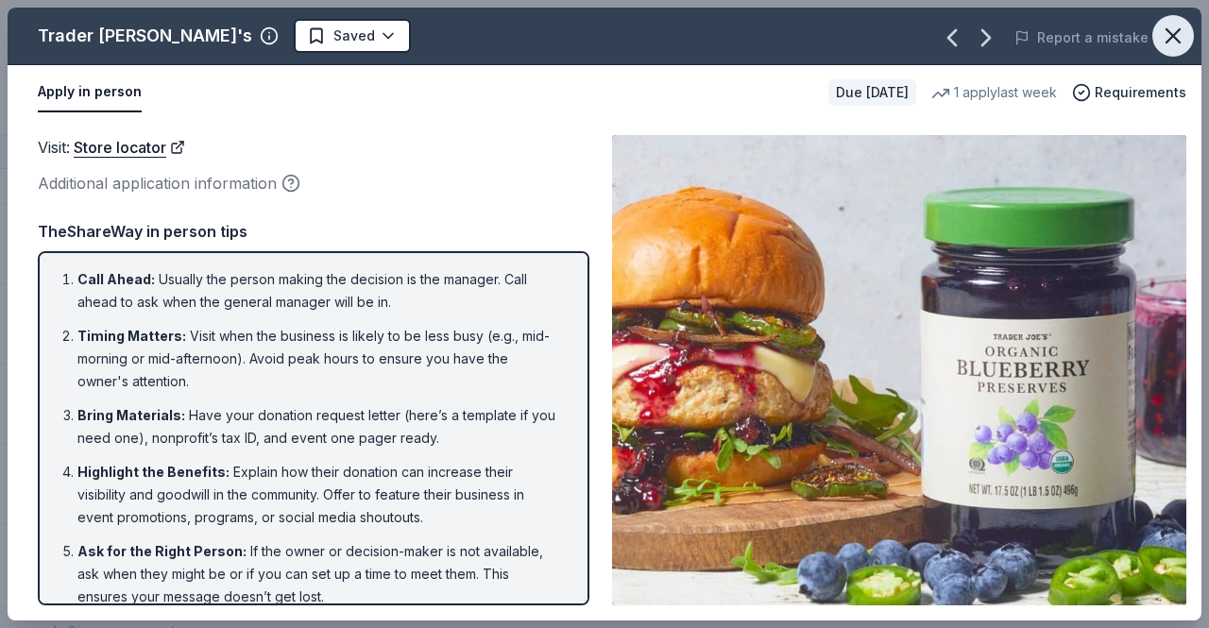
click at [1156, 37] on button "button" at bounding box center [1173, 36] width 42 height 42
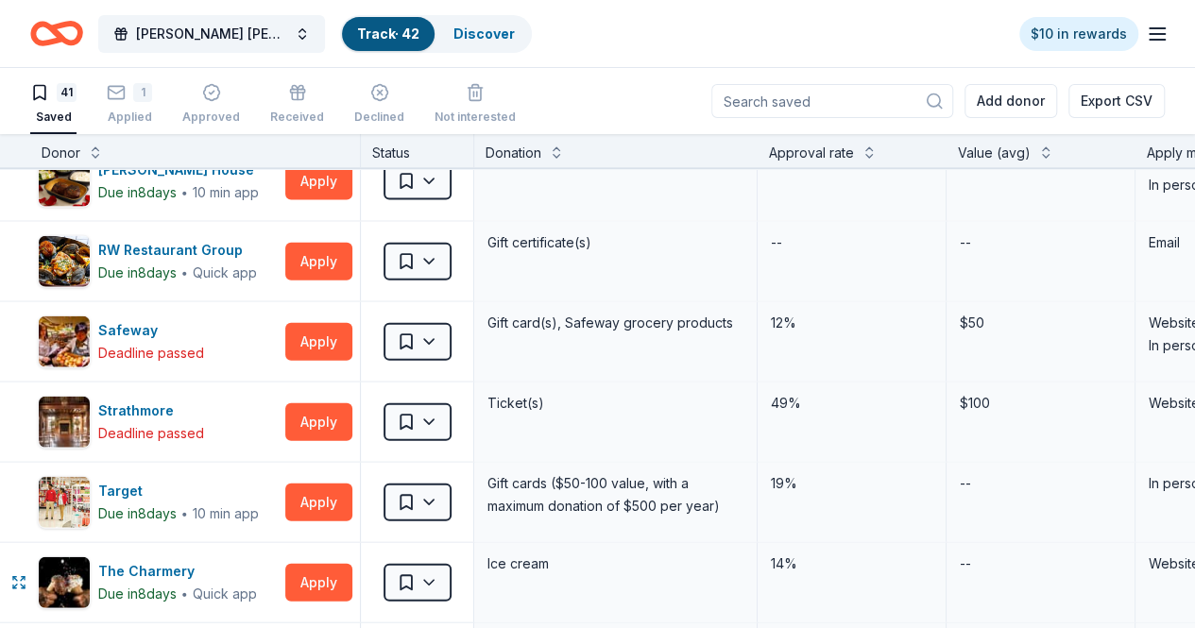
scroll to position [2110, 0]
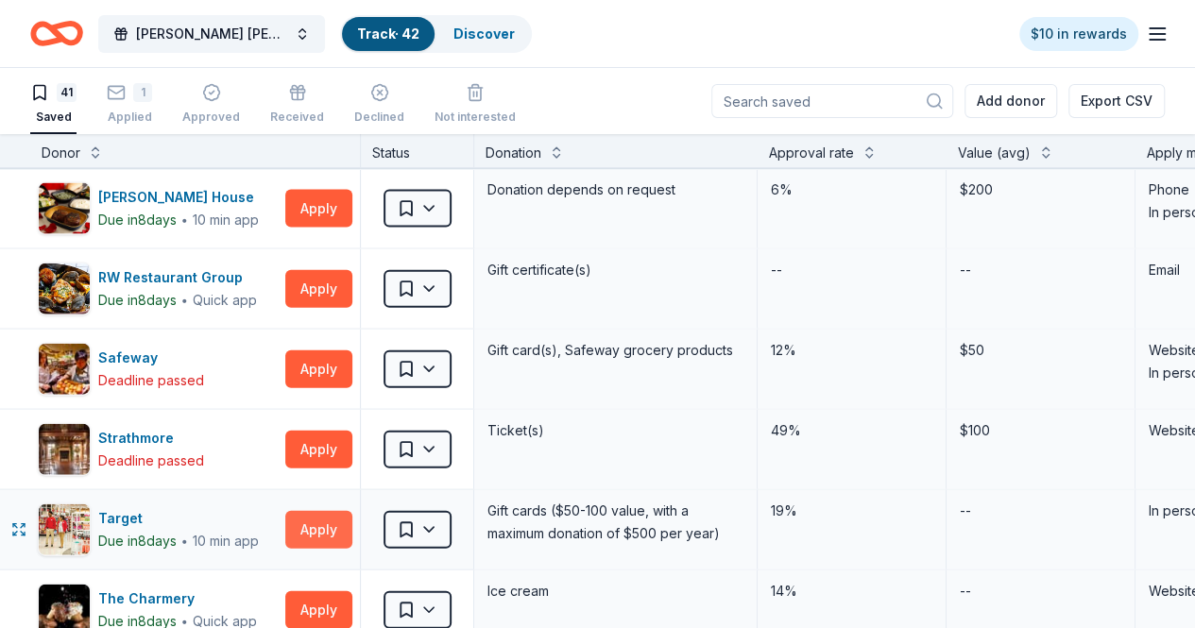
click at [342, 519] on button "Apply" at bounding box center [318, 530] width 67 height 38
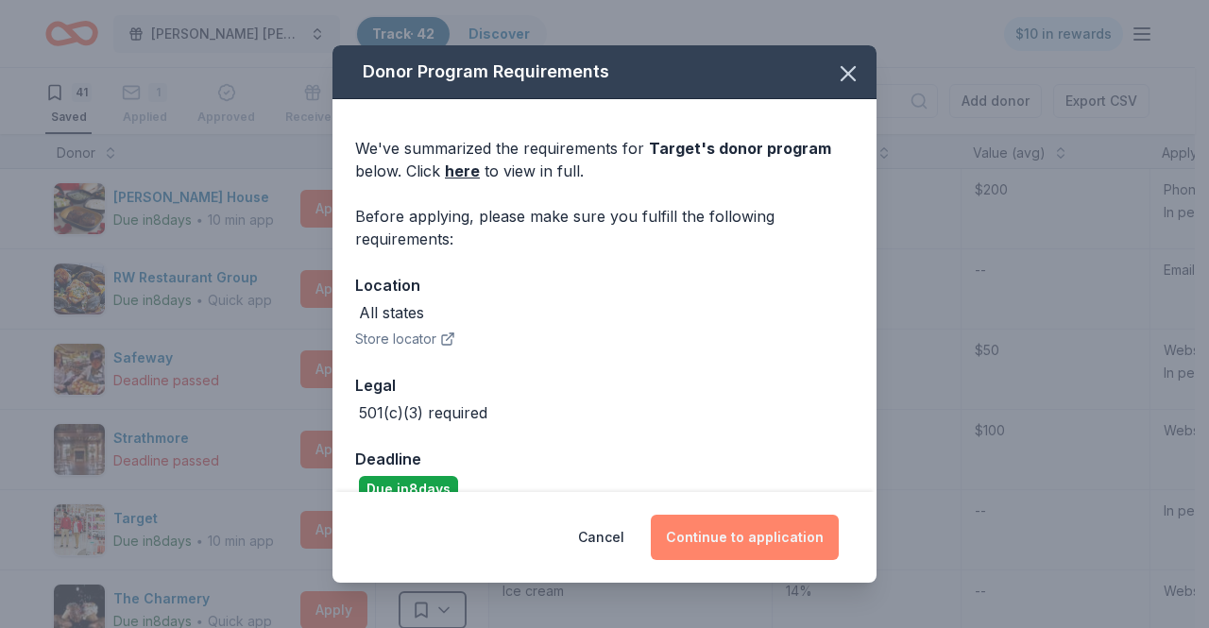
click at [733, 522] on button "Continue to application" at bounding box center [745, 537] width 188 height 45
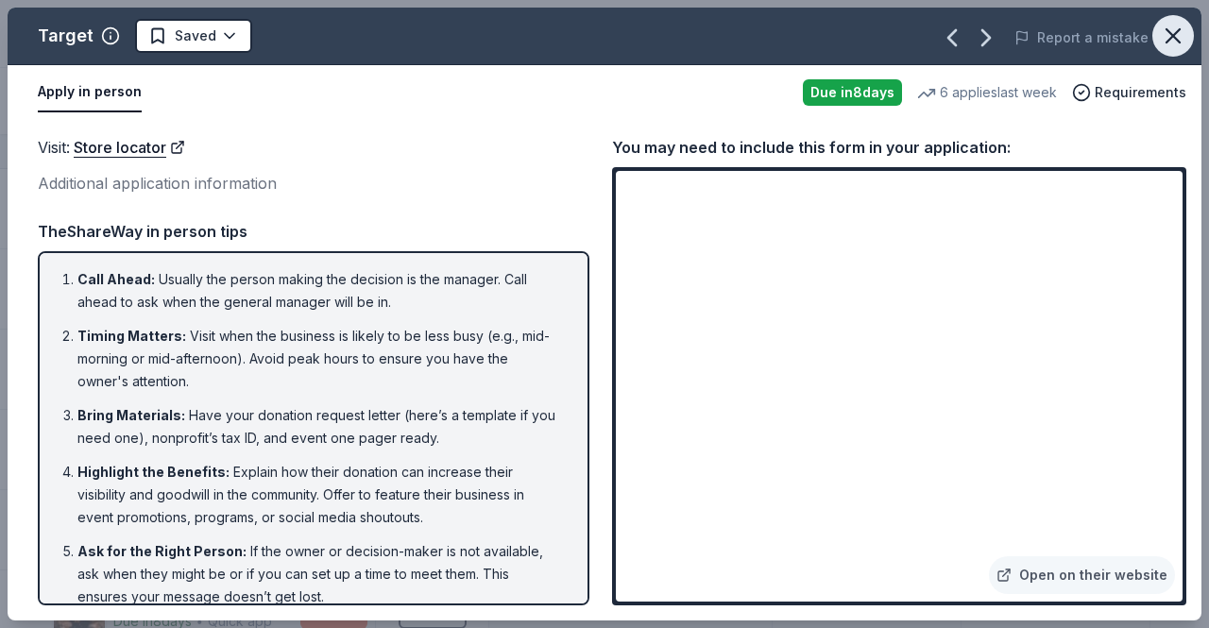
click at [1167, 46] on icon "button" at bounding box center [1173, 36] width 26 height 26
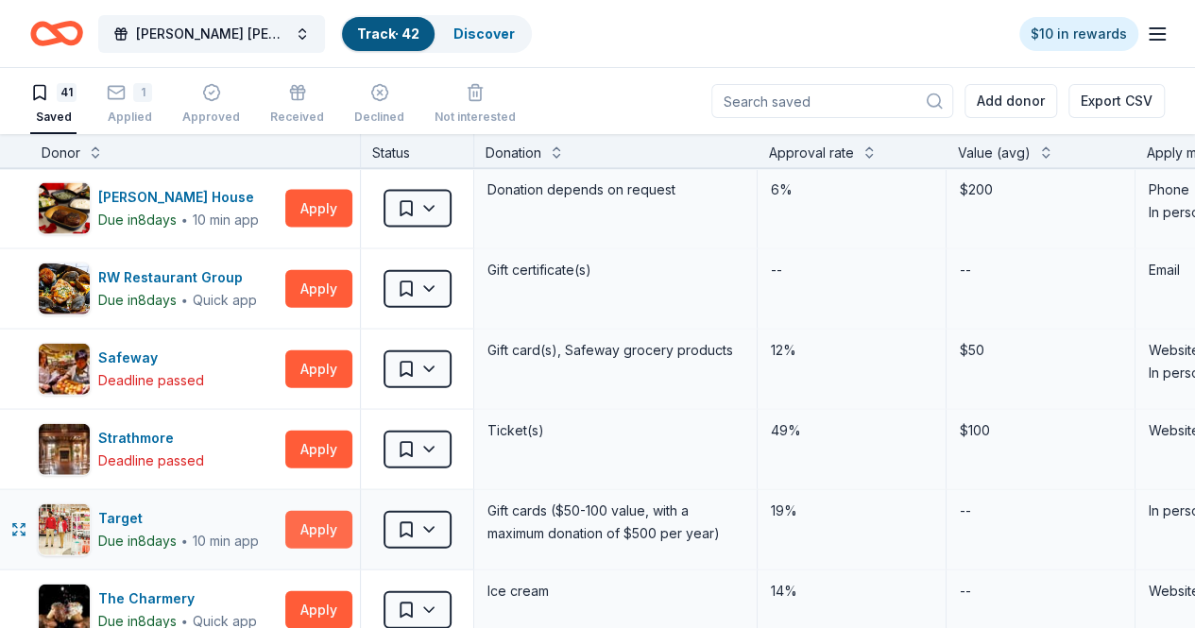
click at [340, 511] on button "Apply" at bounding box center [318, 530] width 67 height 38
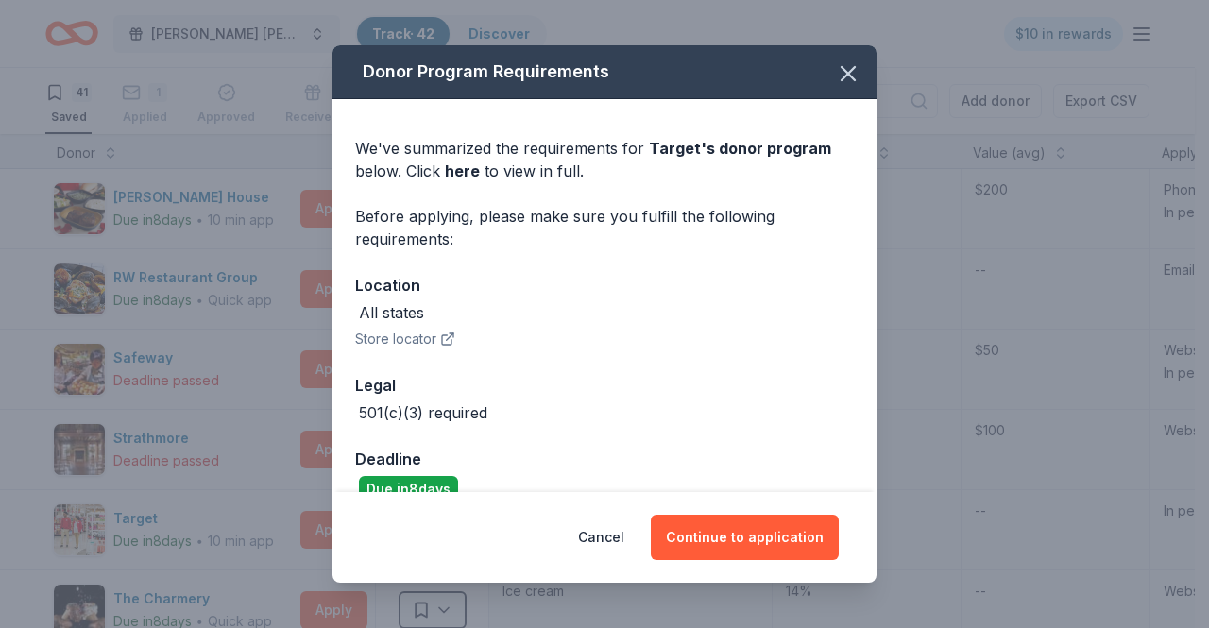
click at [463, 183] on div "We've summarized the requirements for Target 's donor program below. Click here…" at bounding box center [604, 312] width 544 height 426
click at [463, 179] on link "here" at bounding box center [462, 171] width 35 height 23
click at [843, 66] on icon "button" at bounding box center [848, 73] width 26 height 26
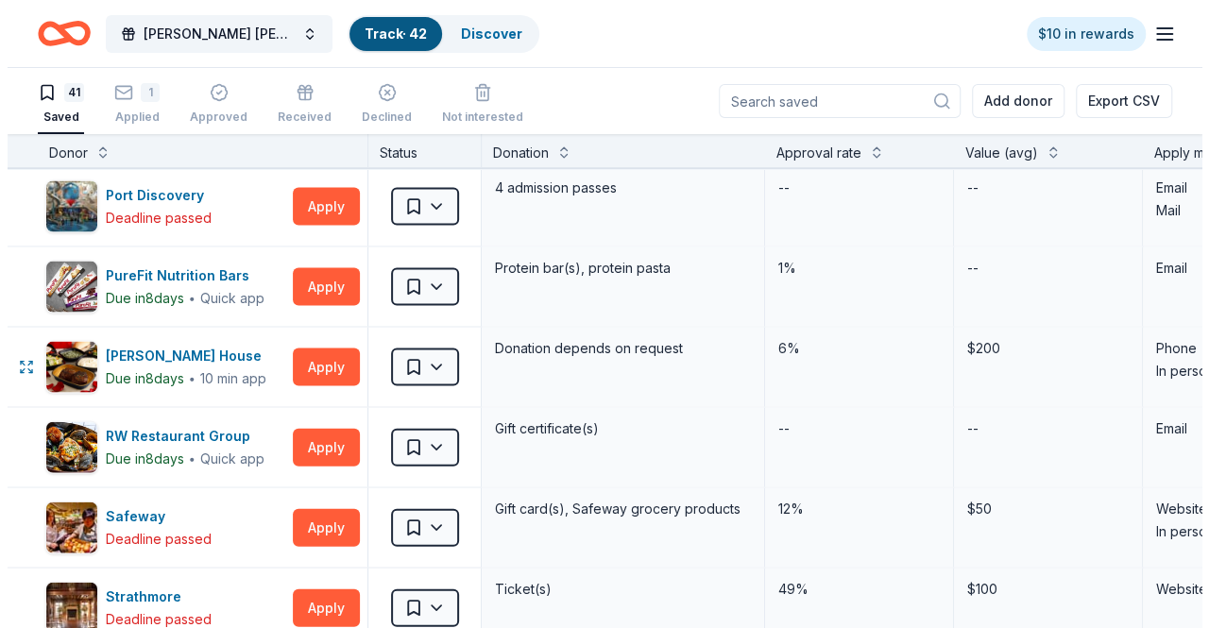
scroll to position [1950, 0]
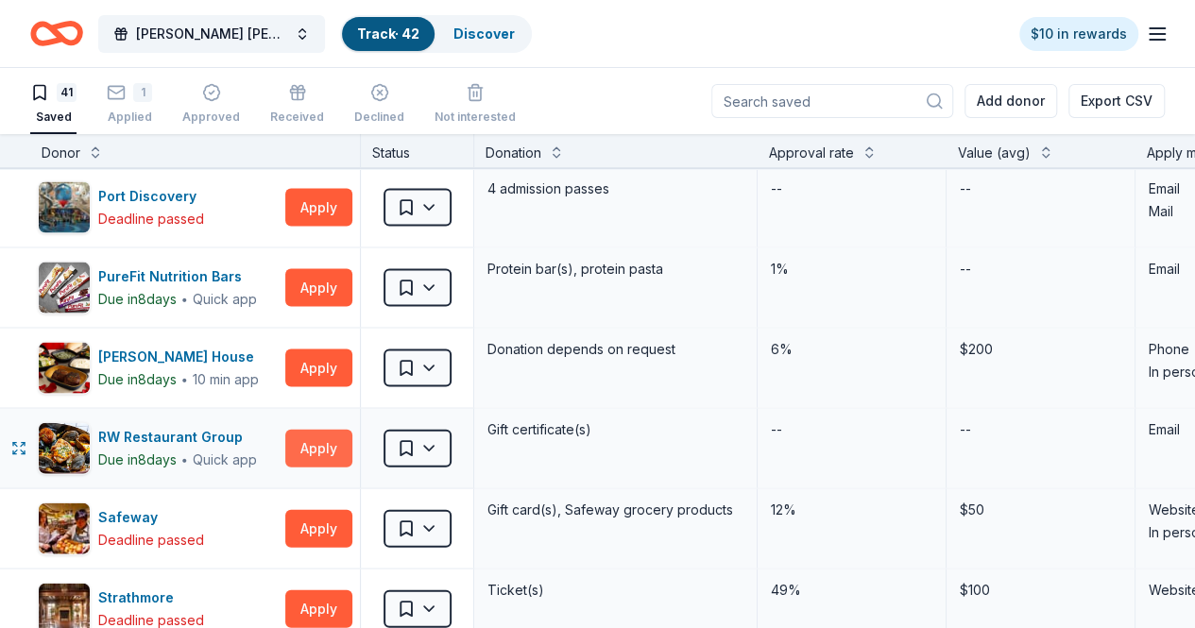
click at [309, 430] on button "Apply" at bounding box center [318, 449] width 67 height 38
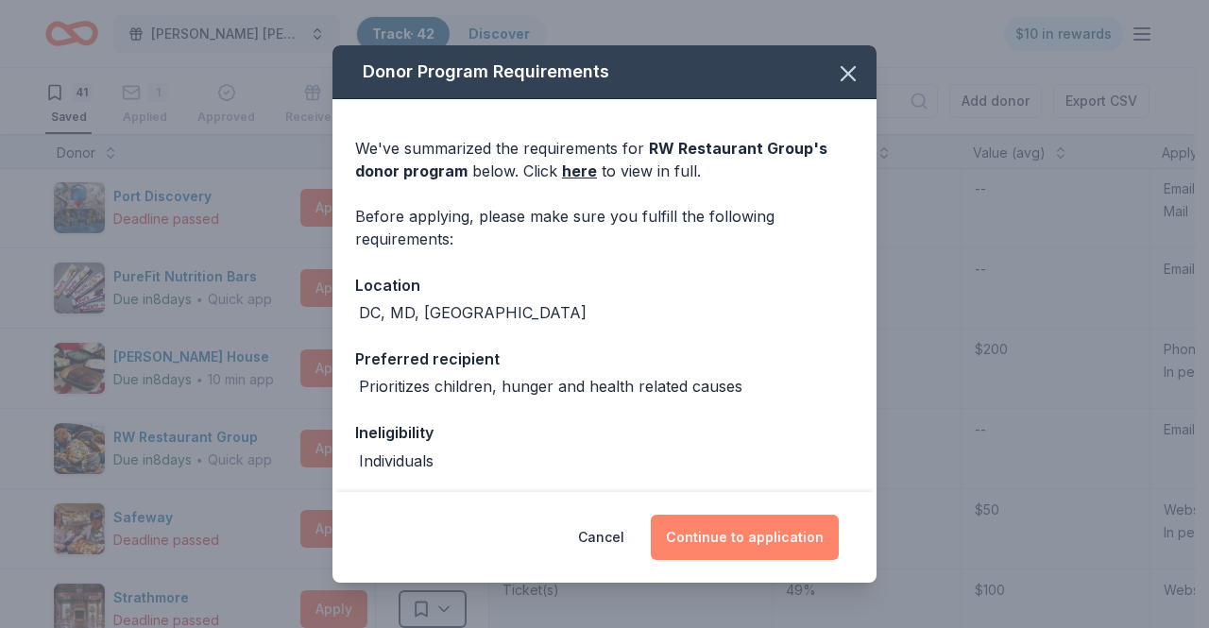
click at [702, 532] on button "Continue to application" at bounding box center [745, 537] width 188 height 45
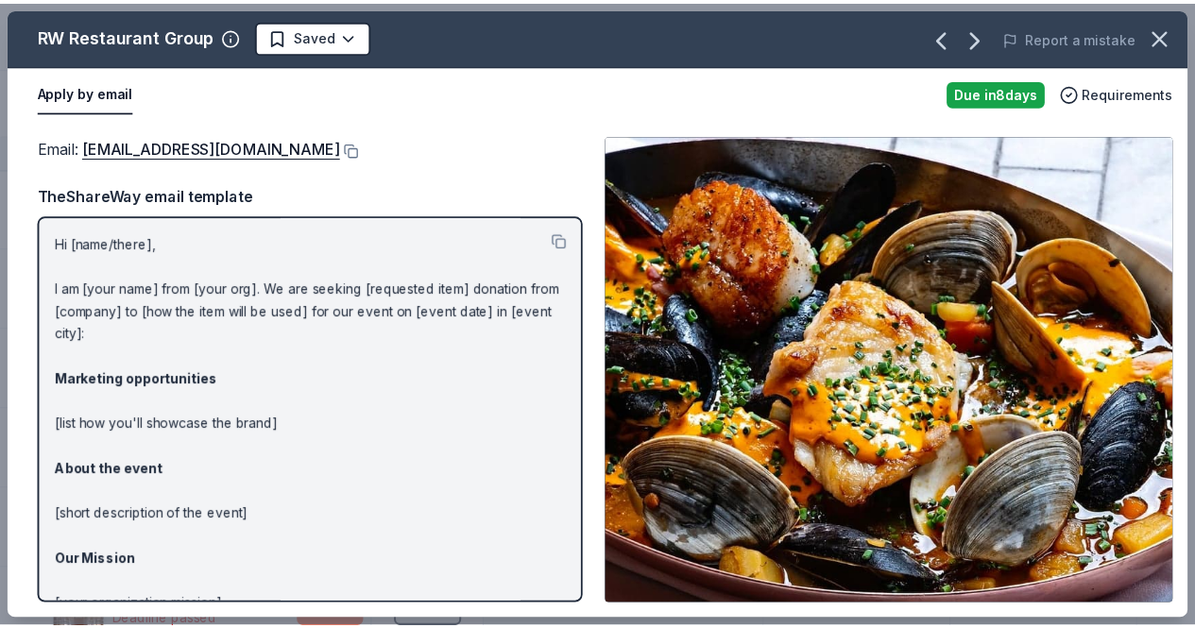
scroll to position [142, 0]
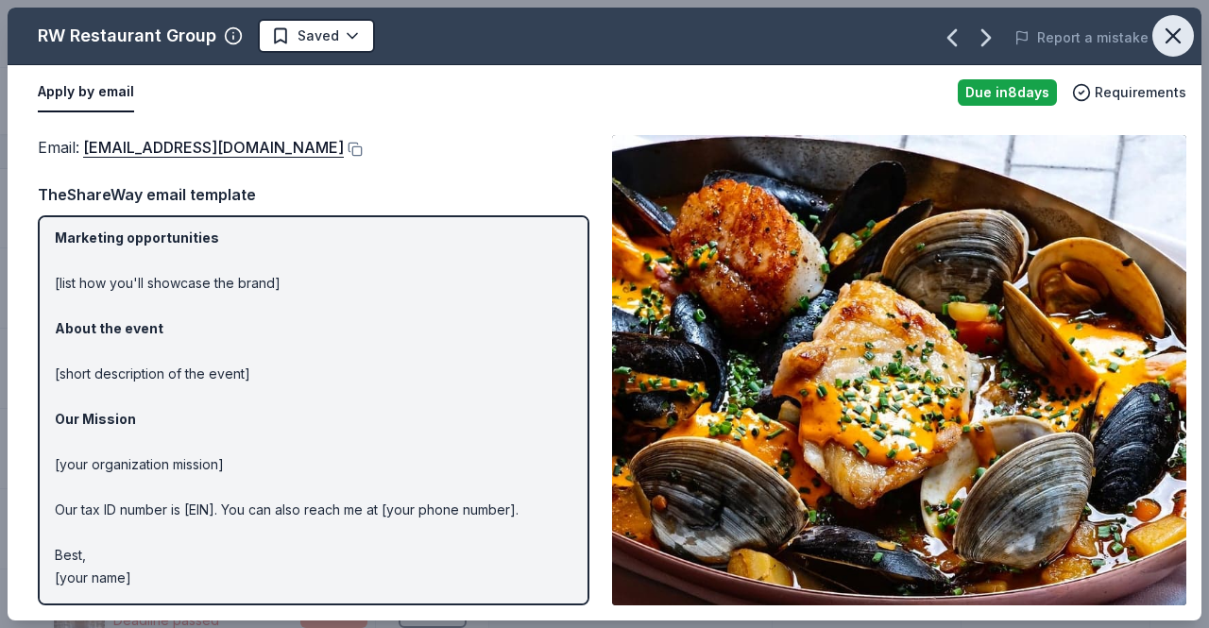
click at [1175, 44] on icon "button" at bounding box center [1173, 36] width 26 height 26
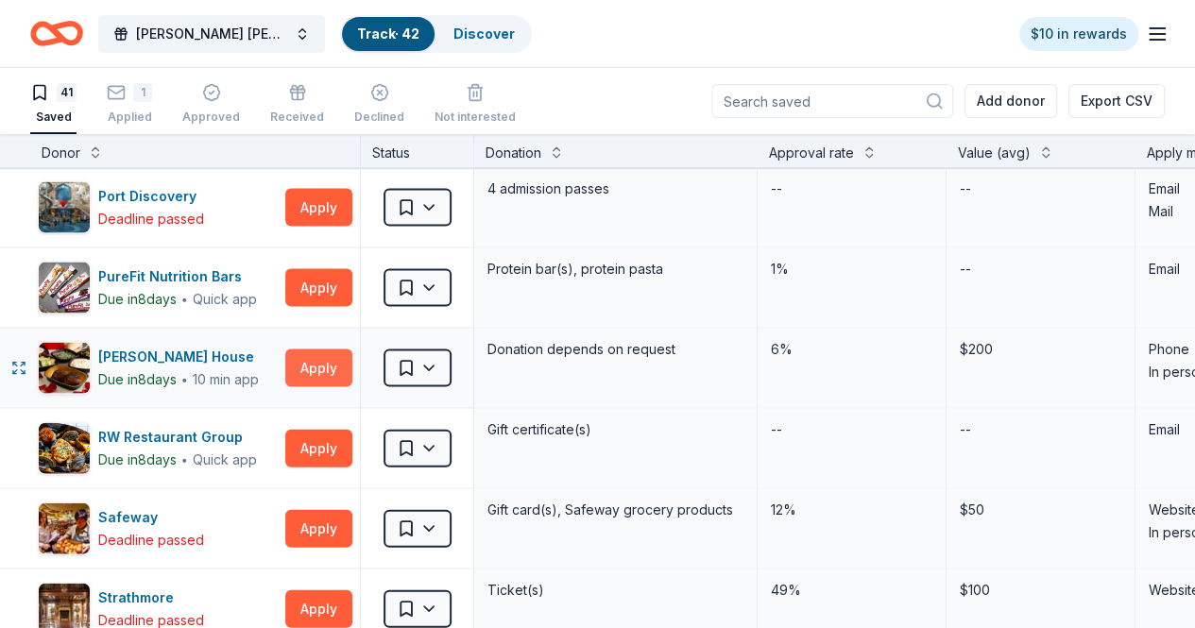
click at [318, 372] on button "Apply" at bounding box center [318, 368] width 67 height 38
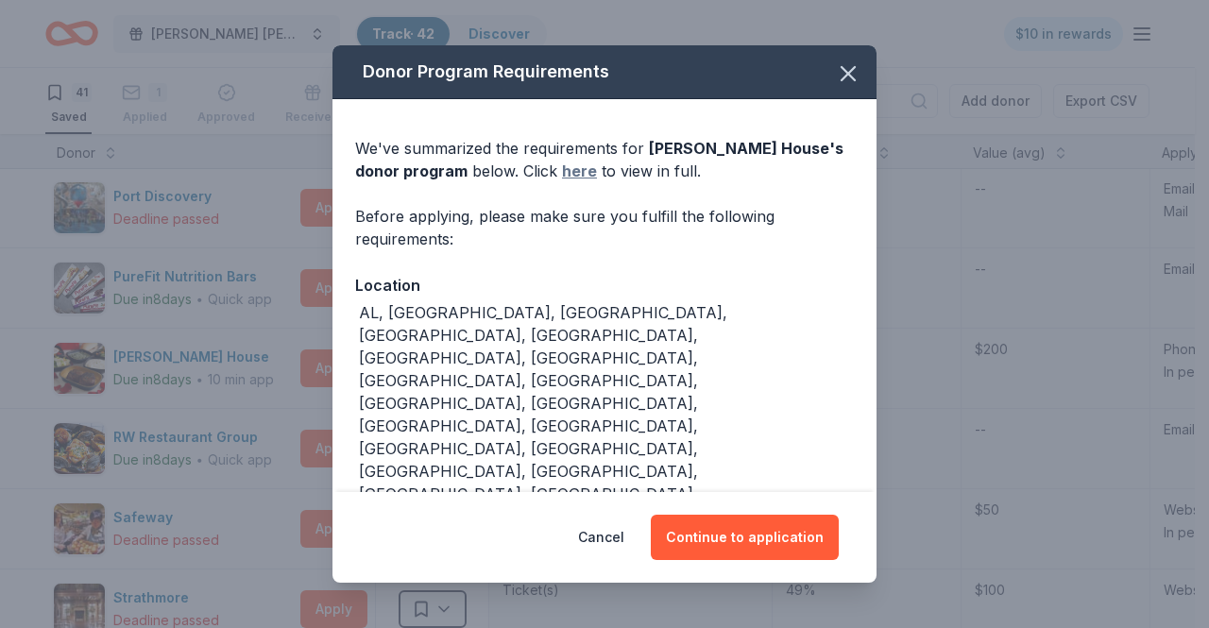
click at [597, 171] on link "here" at bounding box center [579, 171] width 35 height 23
click at [838, 72] on icon "button" at bounding box center [848, 73] width 26 height 26
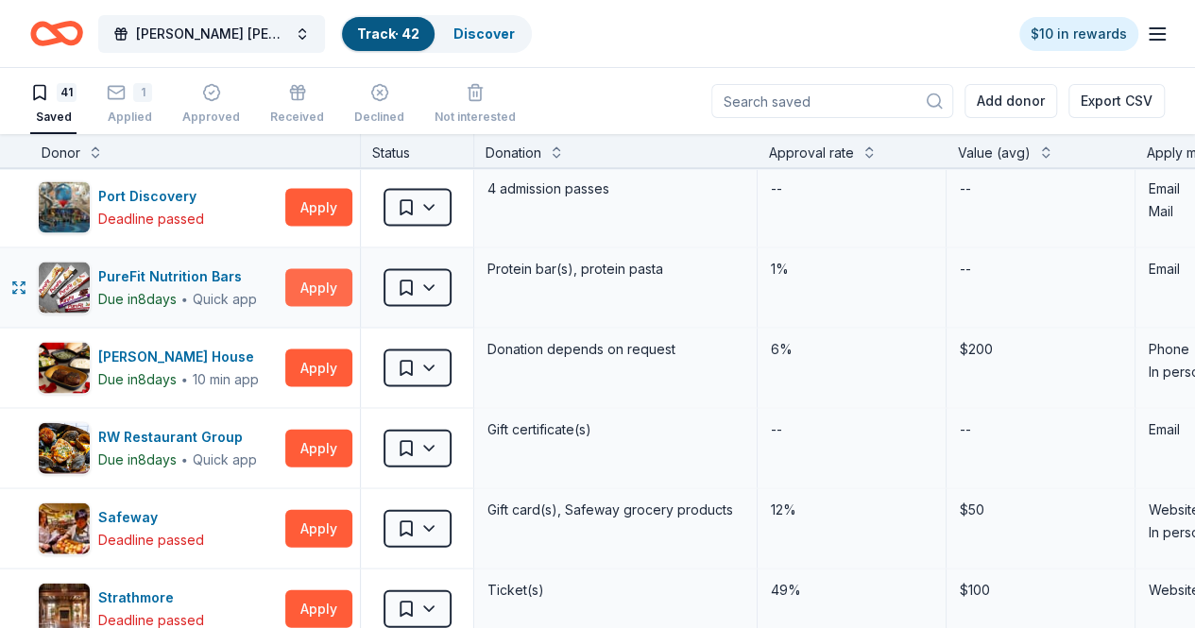
click at [326, 281] on button "Apply" at bounding box center [318, 288] width 67 height 38
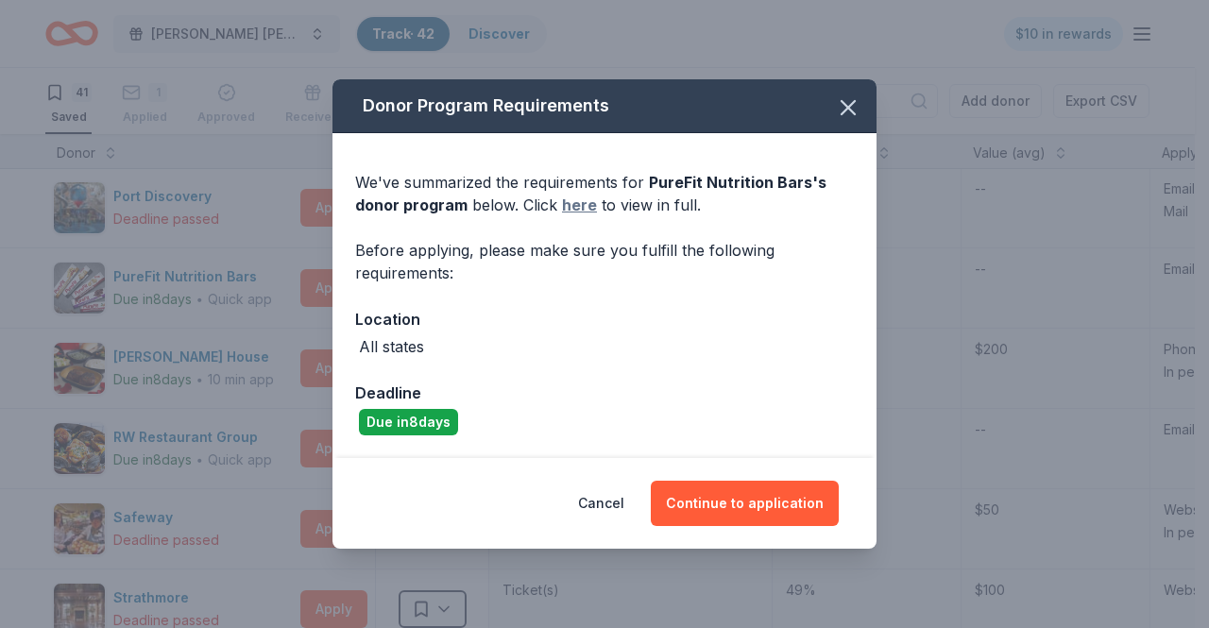
click at [572, 207] on link "here" at bounding box center [579, 205] width 35 height 23
click at [843, 116] on icon "button" at bounding box center [848, 107] width 26 height 26
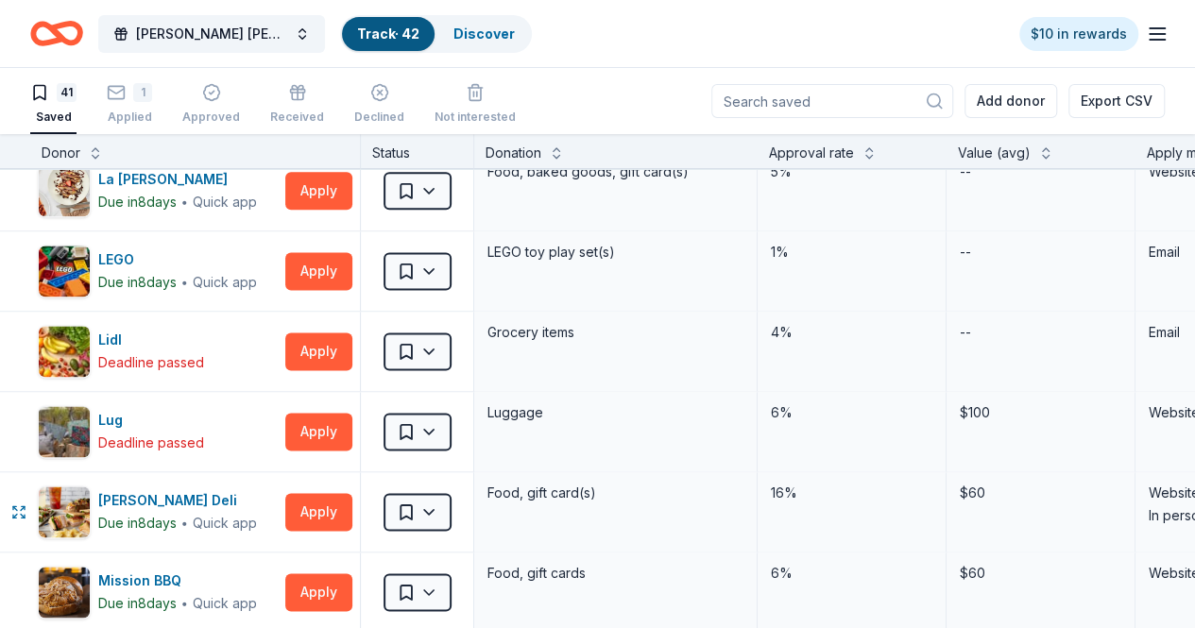
scroll to position [1244, 0]
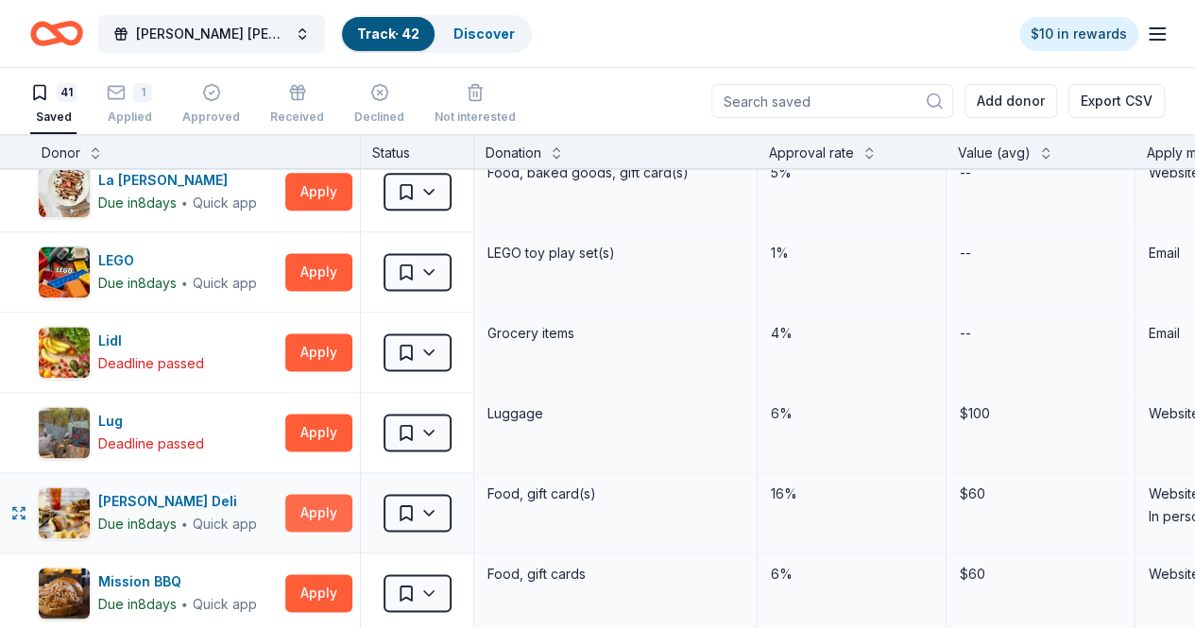
click at [338, 511] on button "Apply" at bounding box center [318, 513] width 67 height 38
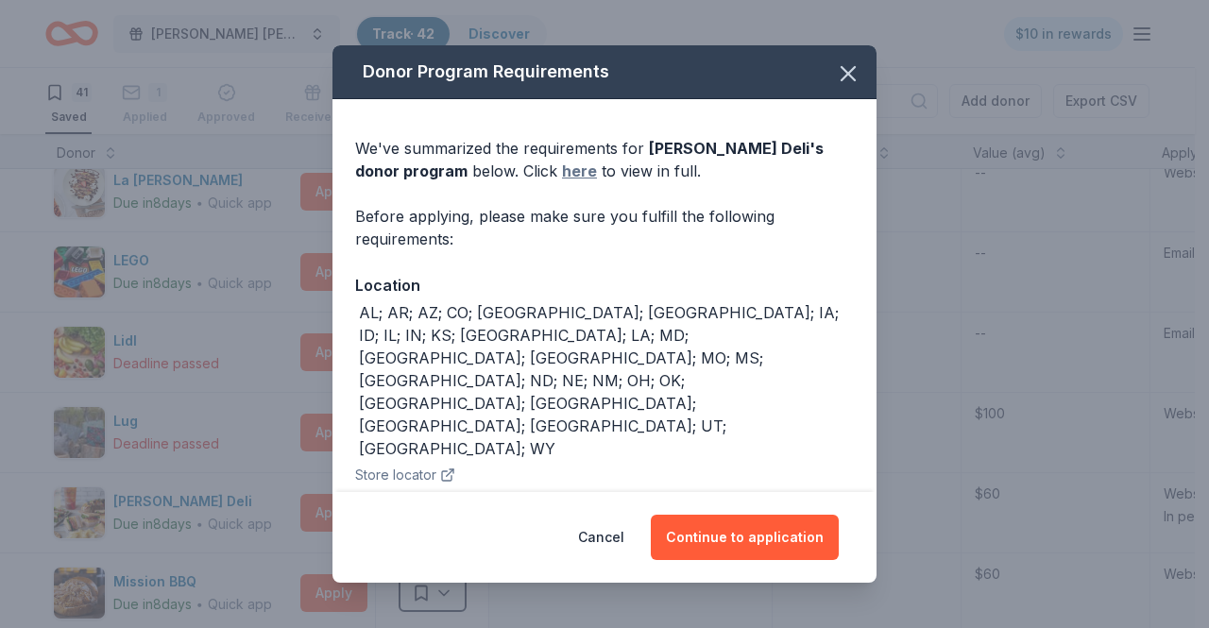
click at [562, 173] on link "here" at bounding box center [579, 171] width 35 height 23
click at [614, 536] on button "Cancel" at bounding box center [601, 537] width 46 height 45
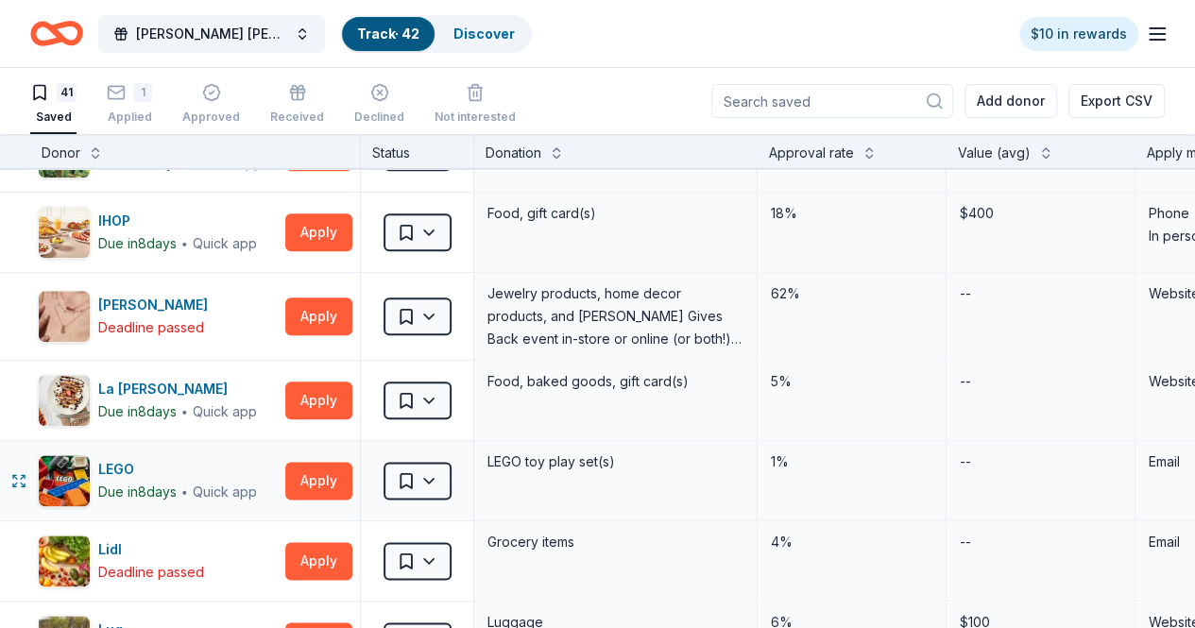
scroll to position [1031, 0]
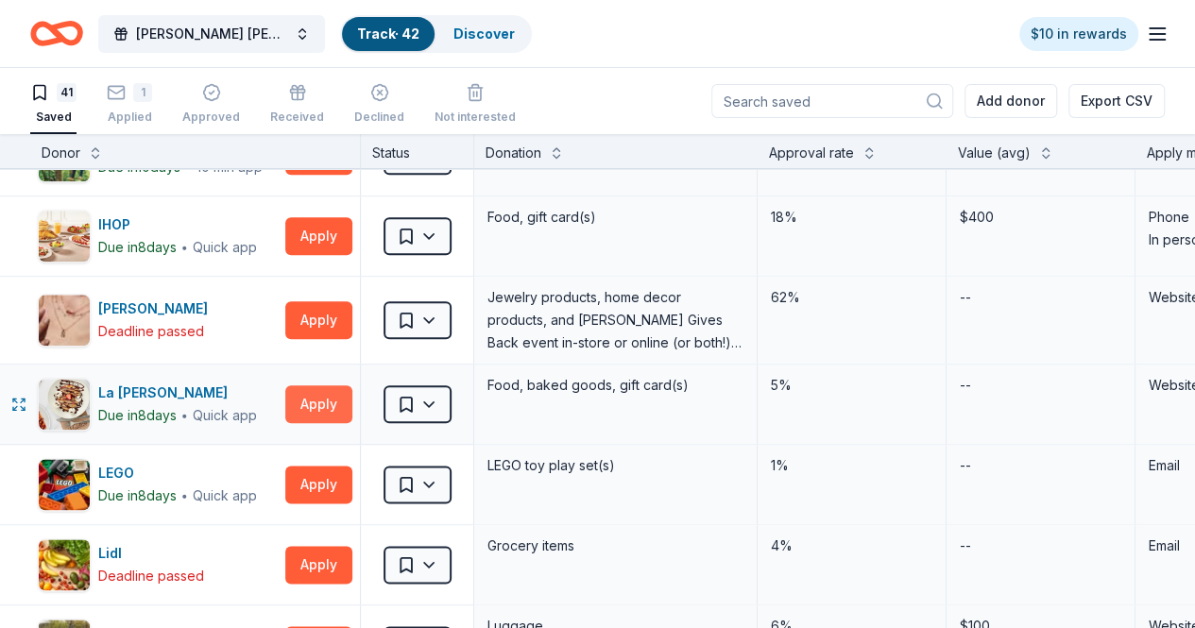
click at [351, 395] on button "Apply" at bounding box center [318, 404] width 67 height 38
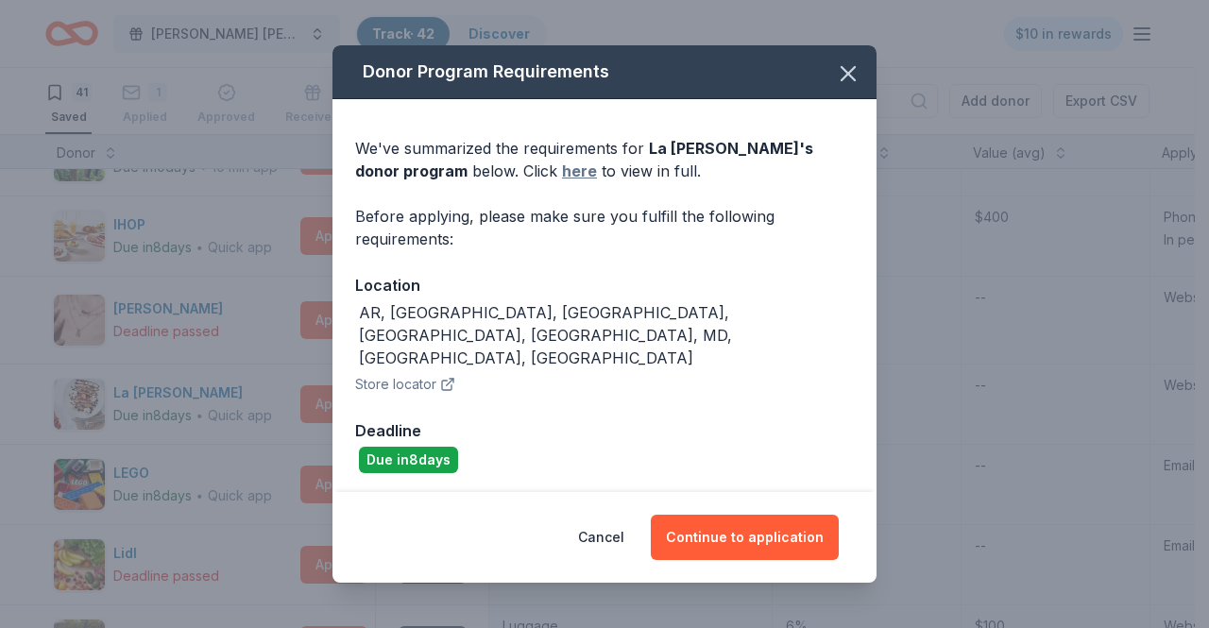
click at [562, 182] on link "here" at bounding box center [579, 171] width 35 height 23
click at [843, 87] on icon "button" at bounding box center [848, 73] width 26 height 26
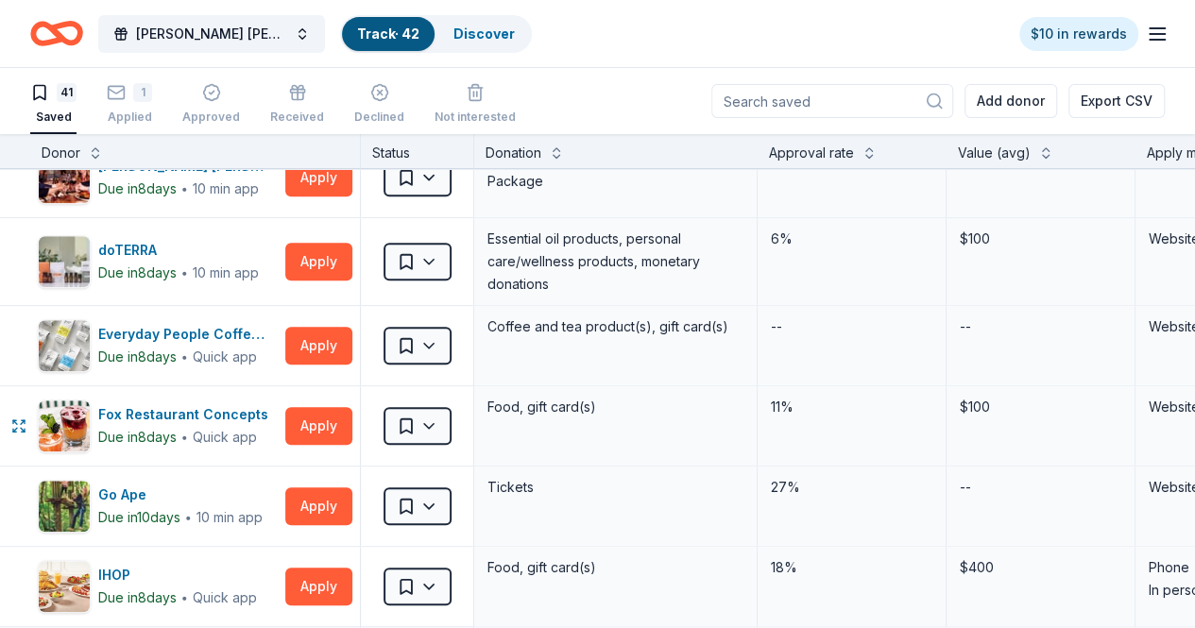
scroll to position [680, 0]
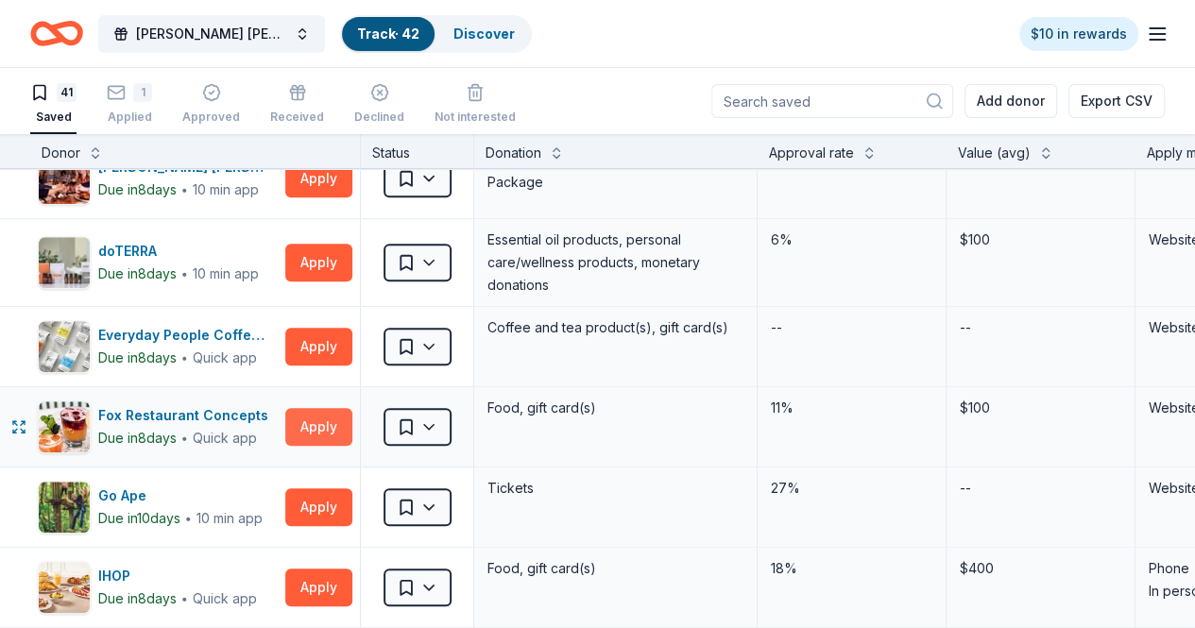
click at [327, 415] on button "Apply" at bounding box center [318, 427] width 67 height 38
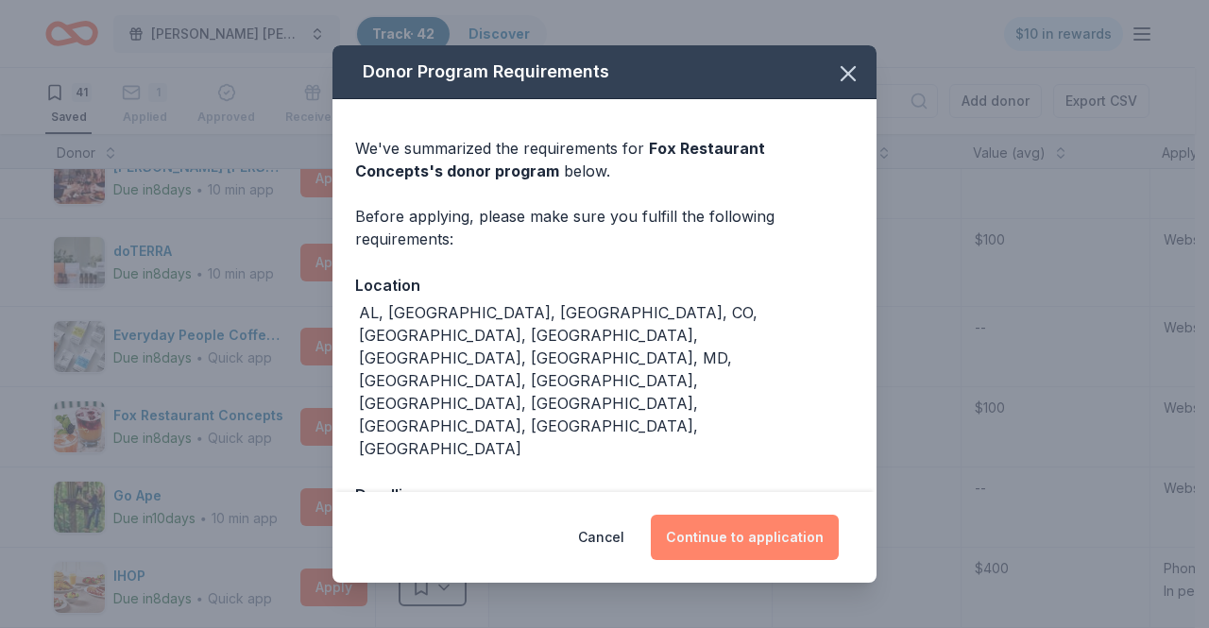
click at [790, 515] on button "Continue to application" at bounding box center [745, 537] width 188 height 45
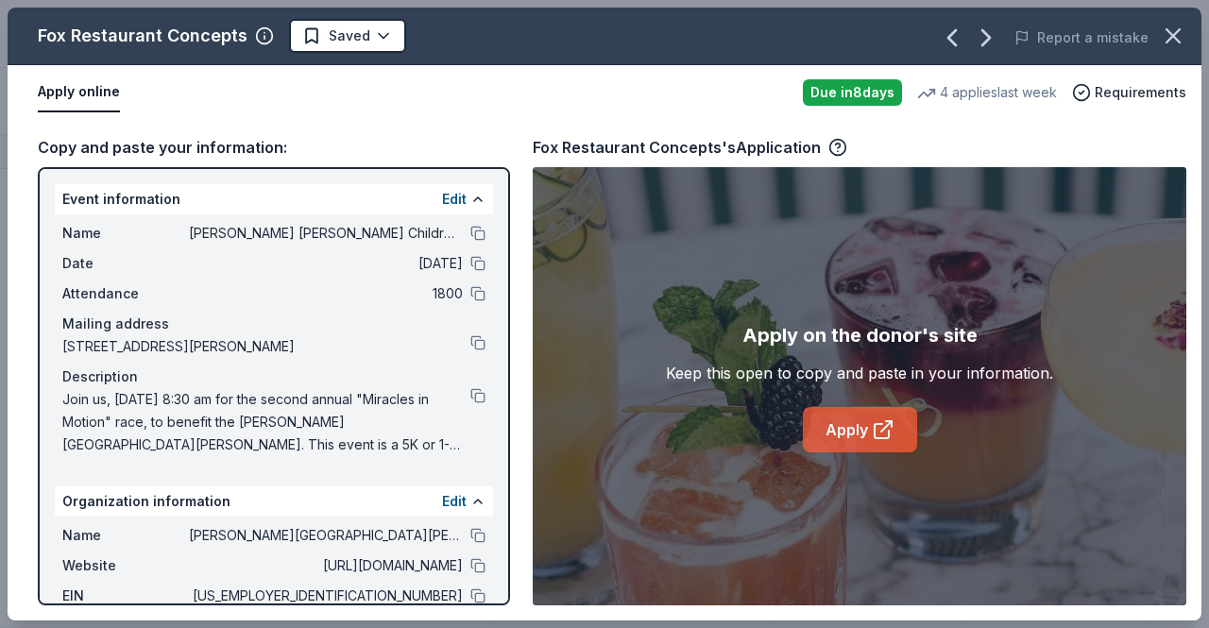
click at [857, 432] on link "Apply" at bounding box center [860, 429] width 114 height 45
click at [1179, 32] on icon "button" at bounding box center [1173, 36] width 26 height 26
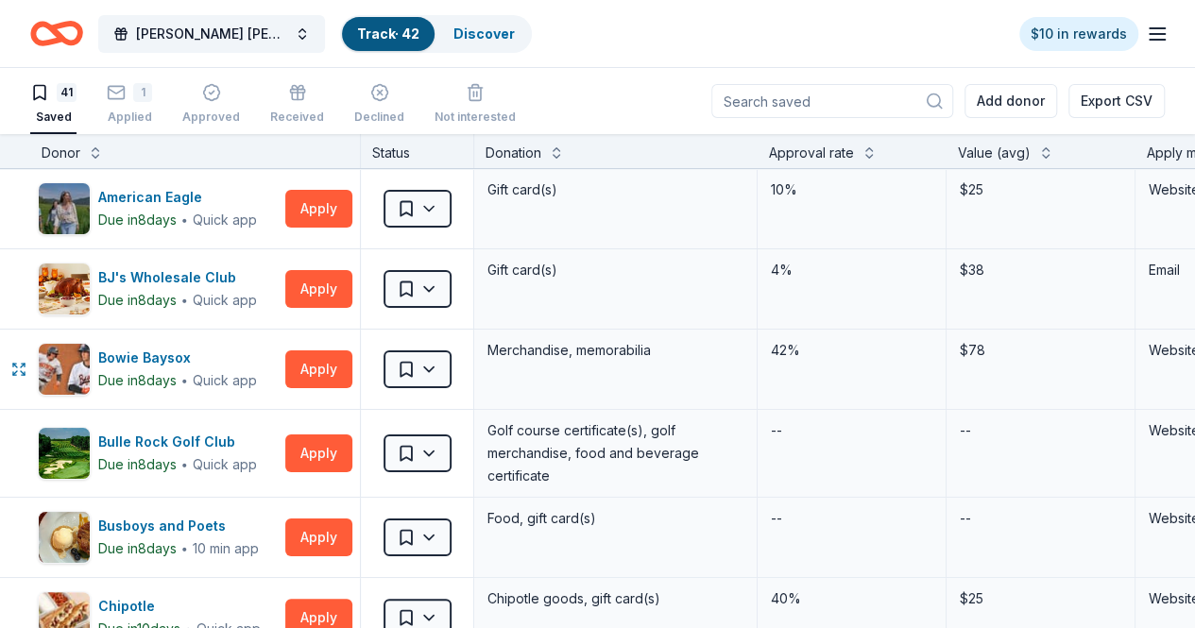
scroll to position [0, 4]
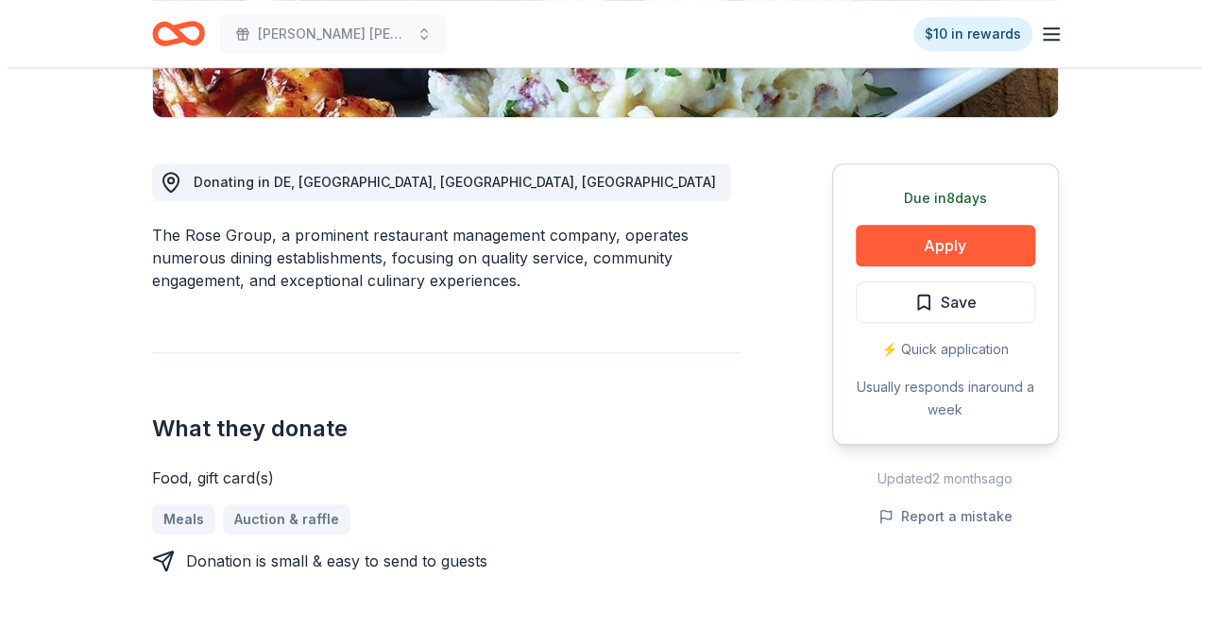
scroll to position [451, 0]
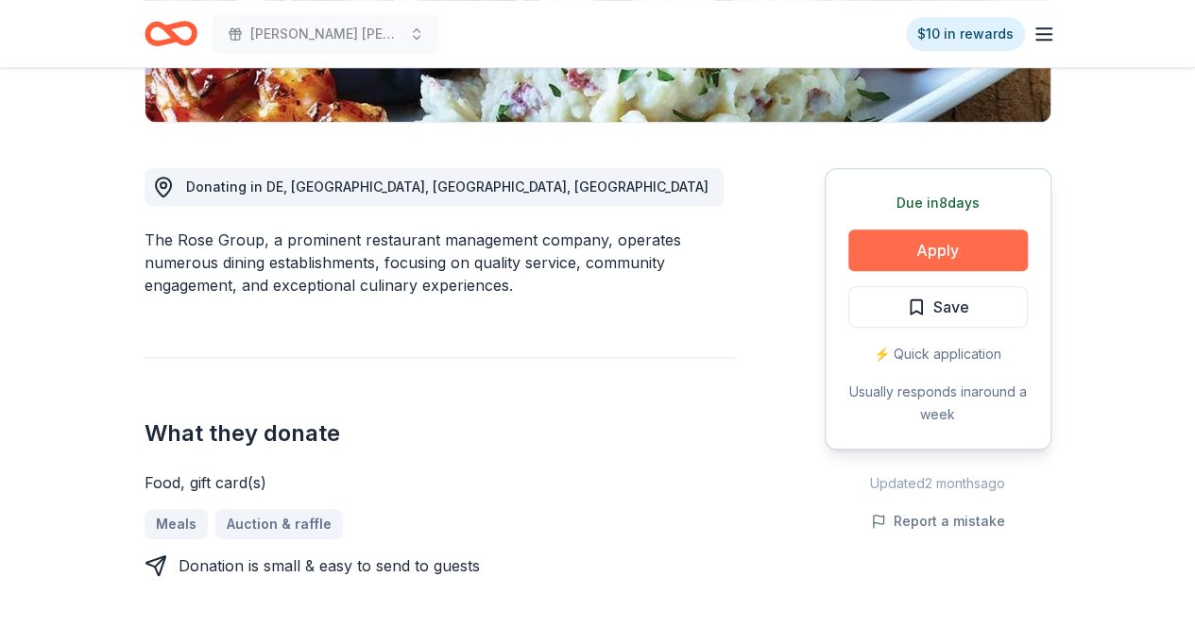
click at [856, 247] on button "Apply" at bounding box center [937, 251] width 179 height 42
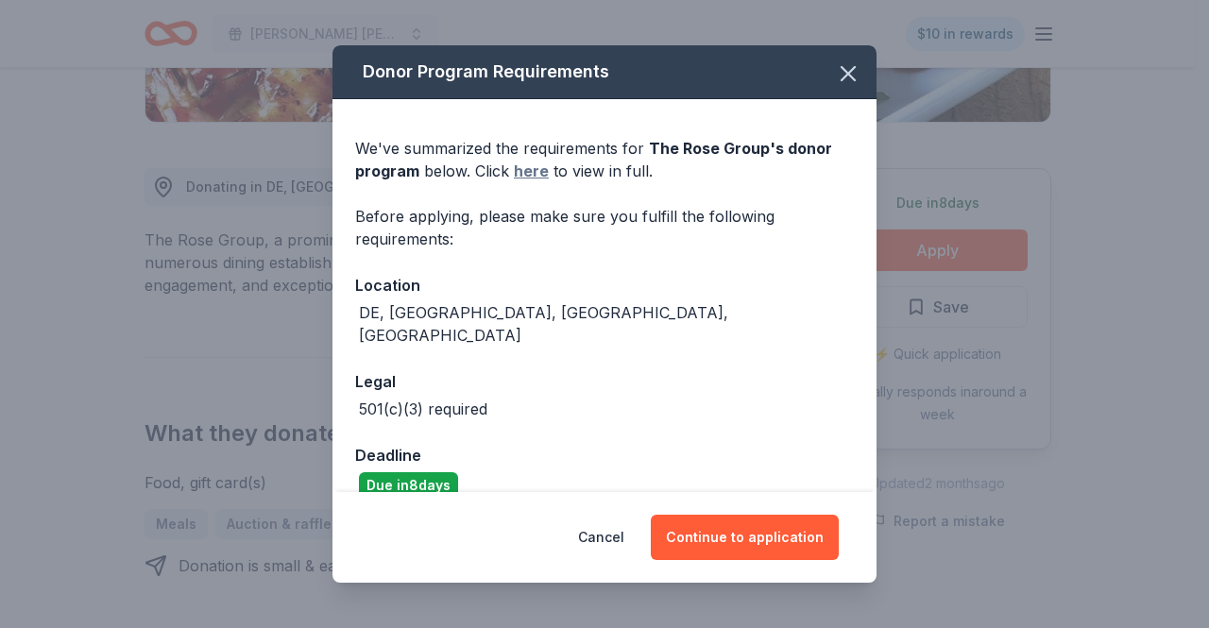
click at [540, 179] on link "here" at bounding box center [531, 171] width 35 height 23
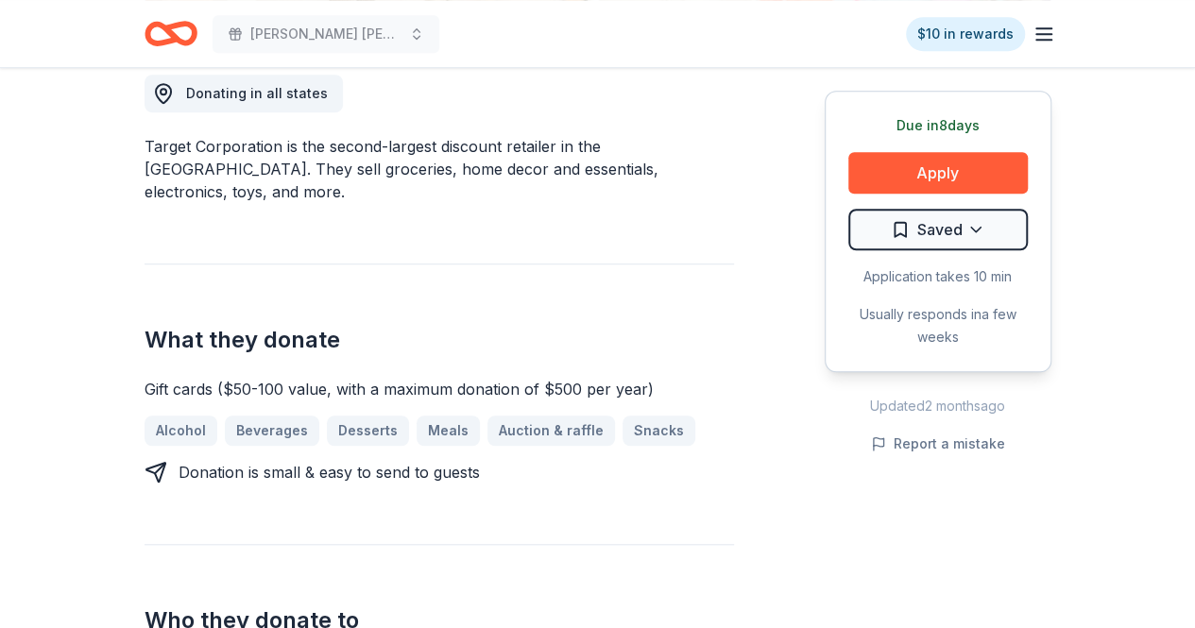
scroll to position [546, 0]
click at [882, 162] on button "Apply" at bounding box center [937, 173] width 179 height 42
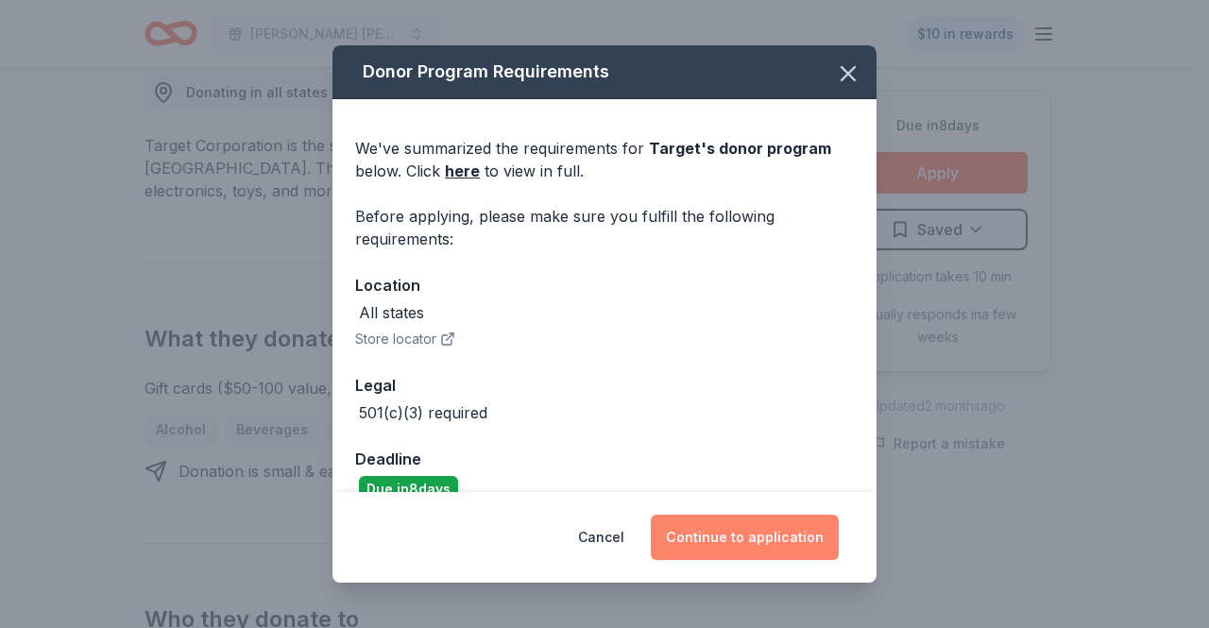
click at [771, 545] on button "Continue to application" at bounding box center [745, 537] width 188 height 45
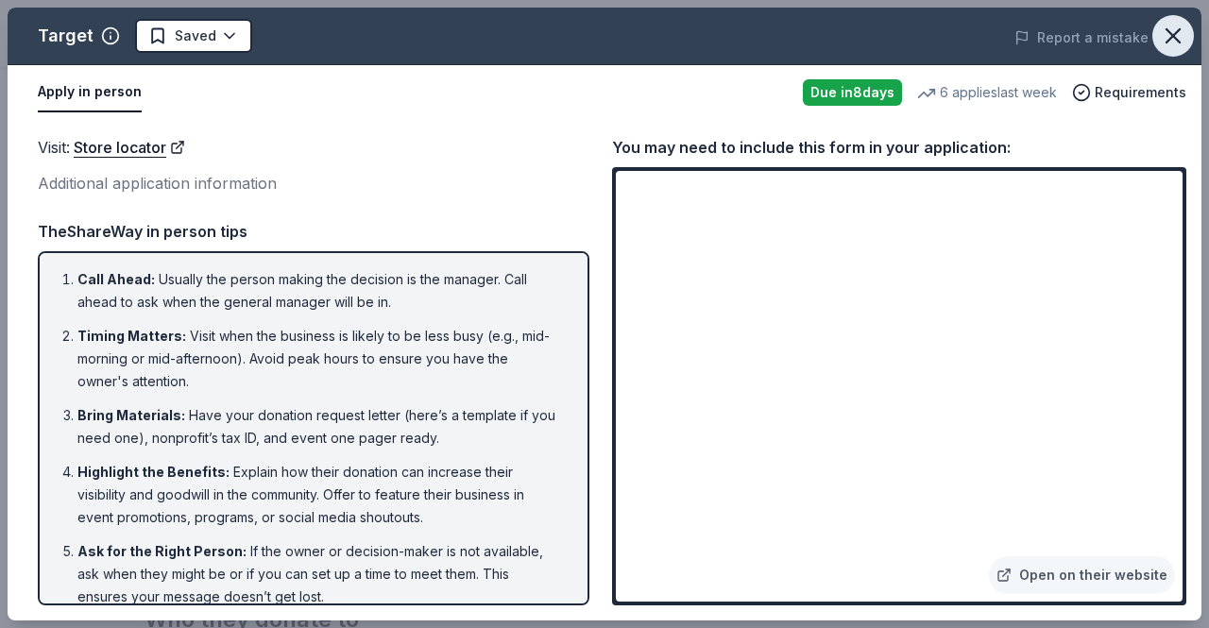
click at [1168, 46] on icon "button" at bounding box center [1173, 36] width 26 height 26
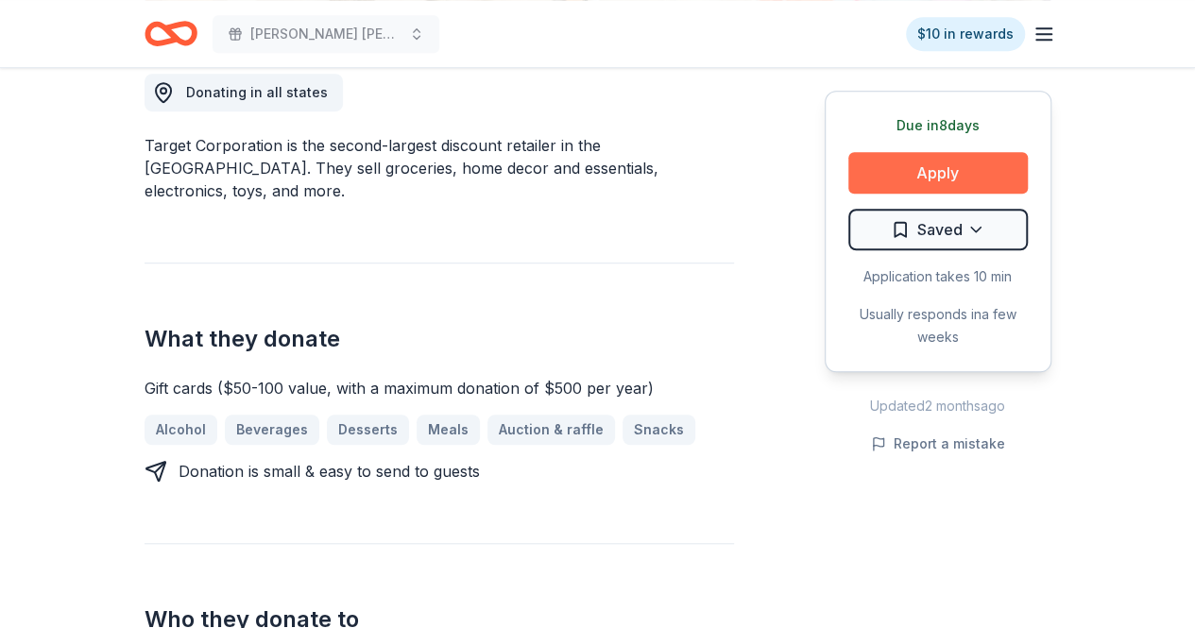
scroll to position [0, 0]
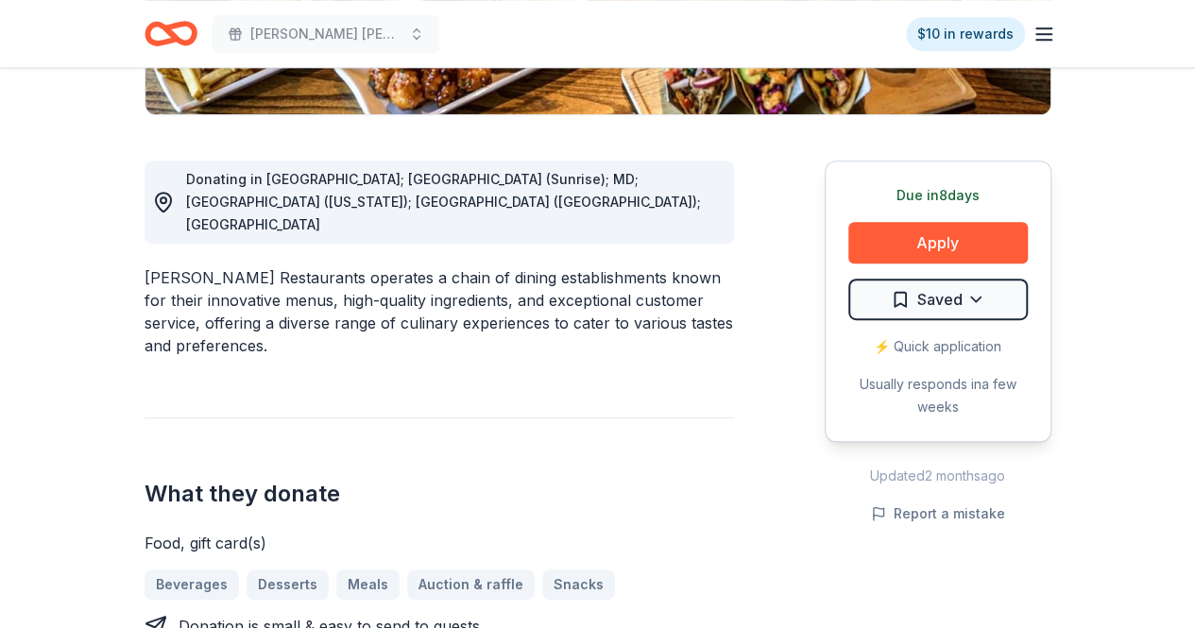
scroll to position [461, 0]
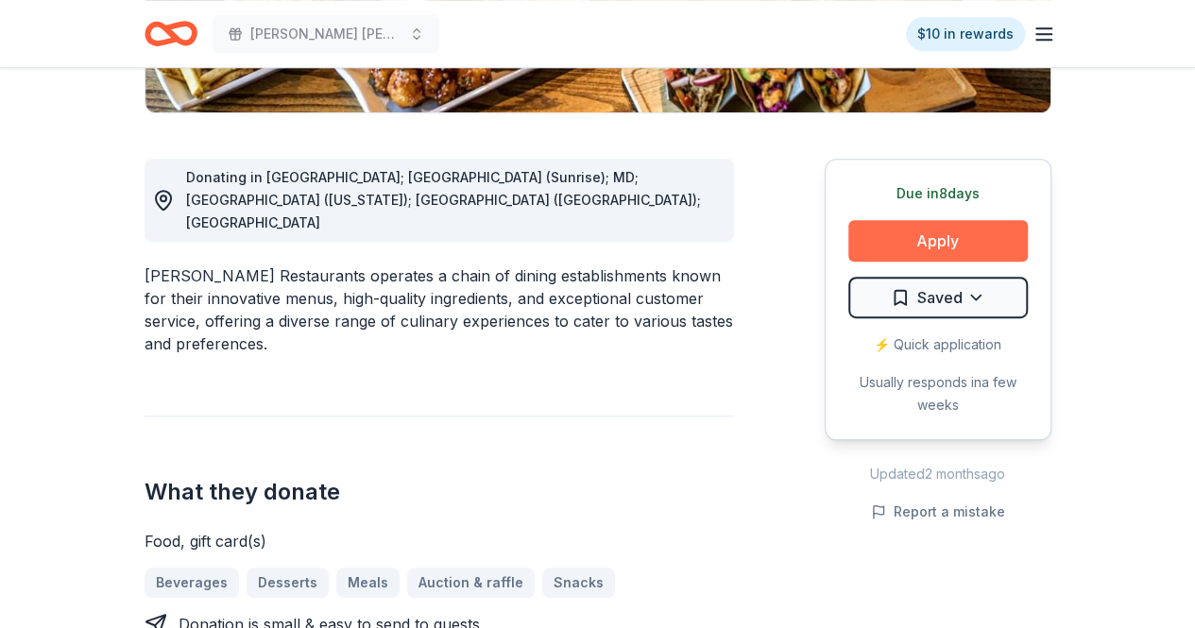
click at [918, 260] on button "Apply" at bounding box center [937, 241] width 179 height 42
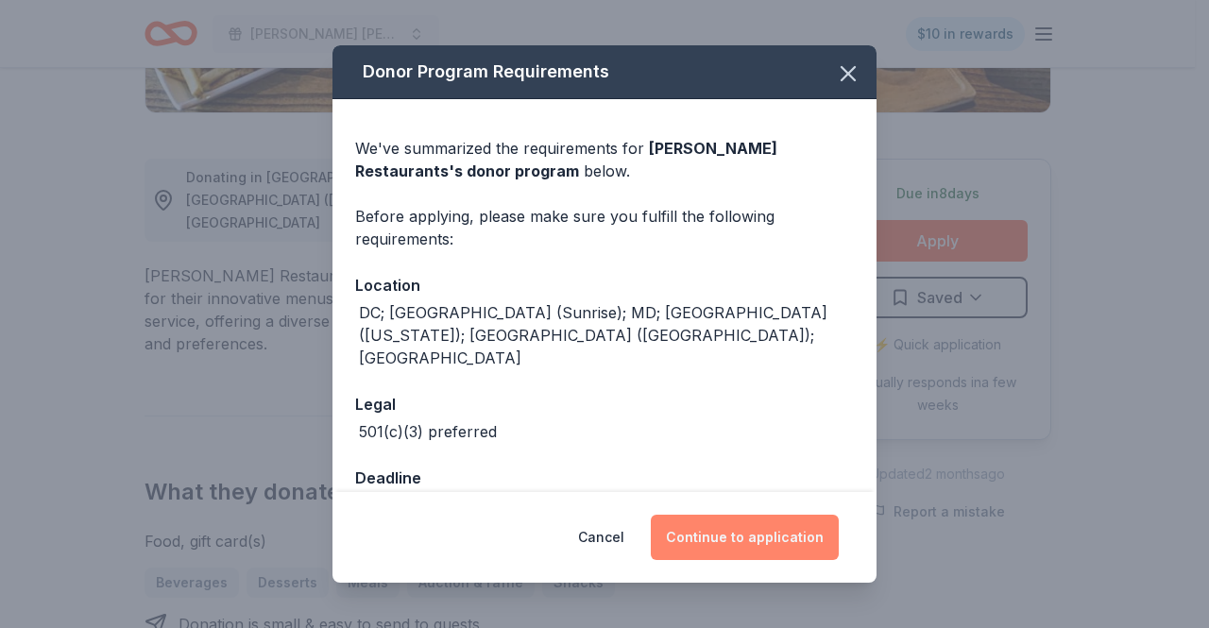
click at [769, 544] on button "Continue to application" at bounding box center [745, 537] width 188 height 45
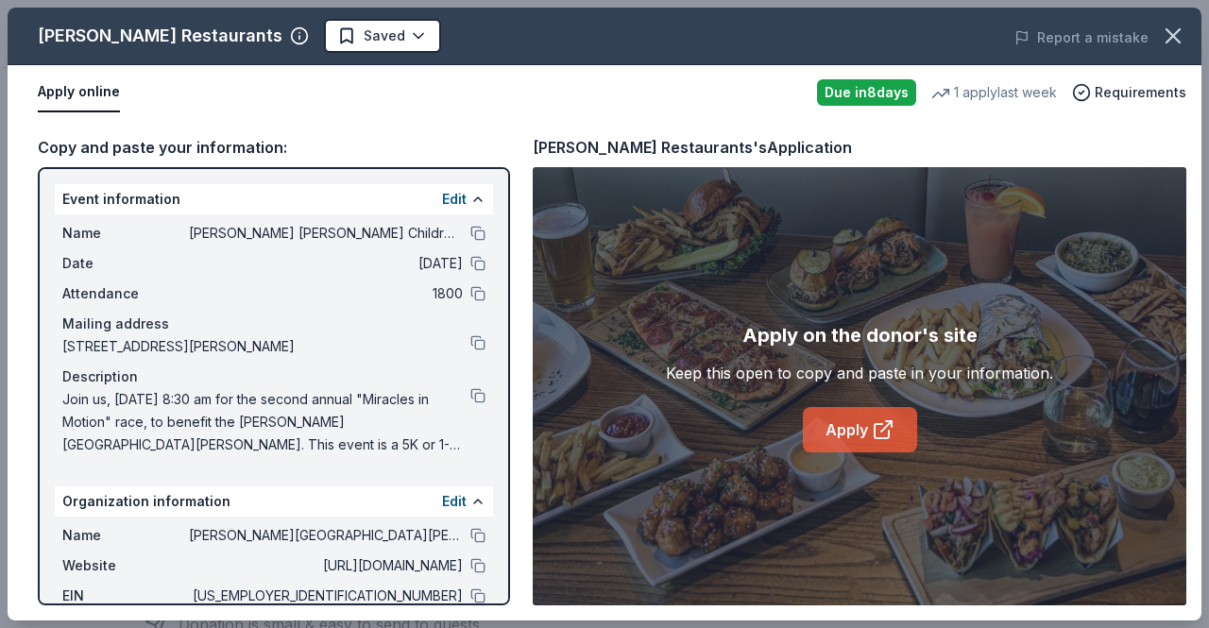
click at [877, 412] on link "Apply" at bounding box center [860, 429] width 114 height 45
click at [1168, 39] on icon "button" at bounding box center [1173, 36] width 26 height 26
